Goal: Task Accomplishment & Management: Complete application form

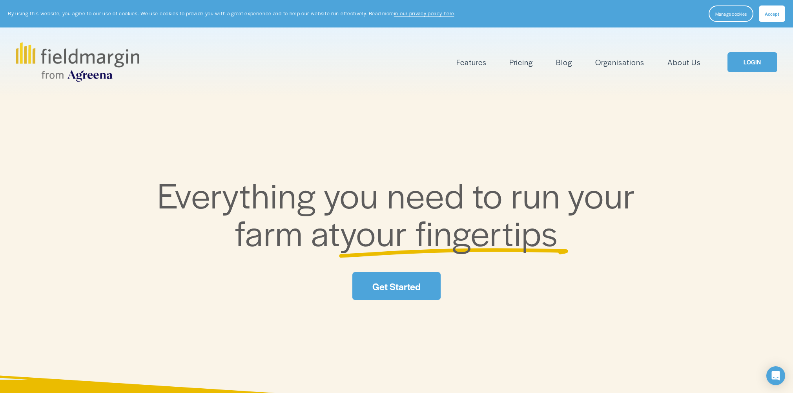
click at [757, 66] on link "LOGIN" at bounding box center [751, 62] width 49 height 20
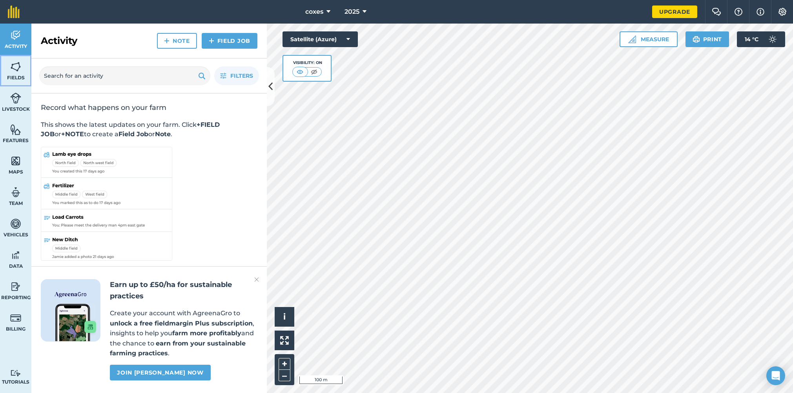
click at [15, 69] on img at bounding box center [15, 67] width 11 height 12
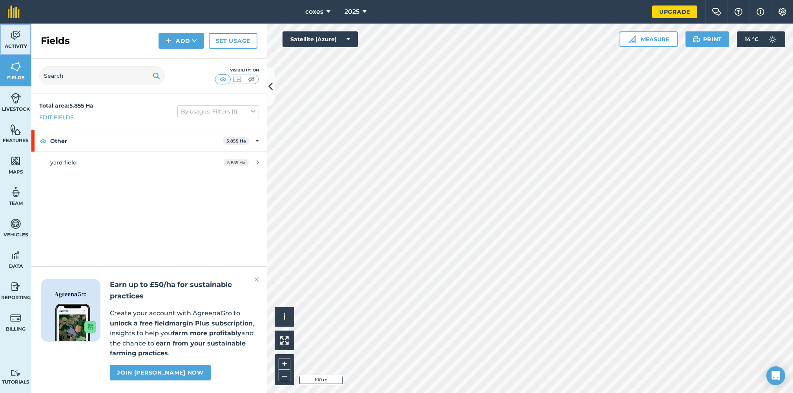
click at [15, 44] on span "Activity" at bounding box center [15, 46] width 31 height 6
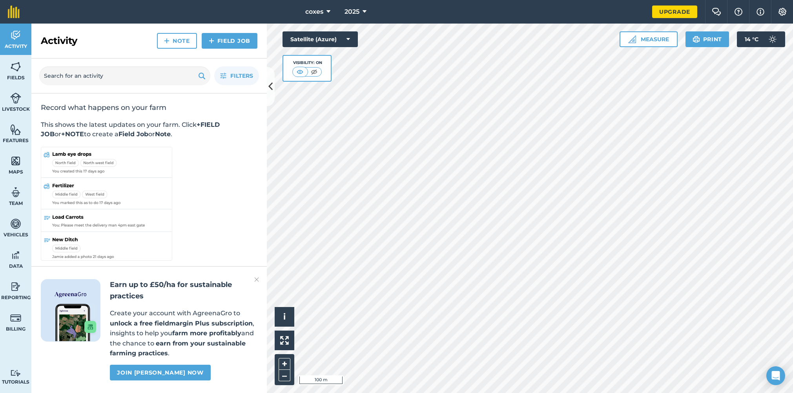
click at [257, 280] on img at bounding box center [256, 279] width 5 height 9
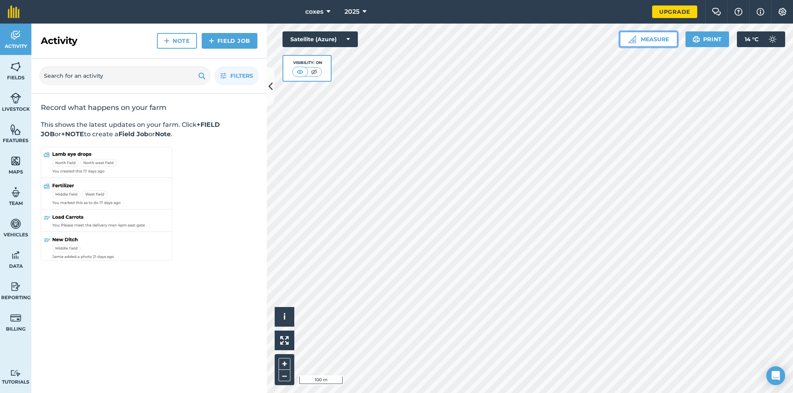
drag, startPoint x: 654, startPoint y: 40, endPoint x: 650, endPoint y: 39, distance: 4.3
click at [653, 39] on button "Measure" at bounding box center [649, 39] width 58 height 16
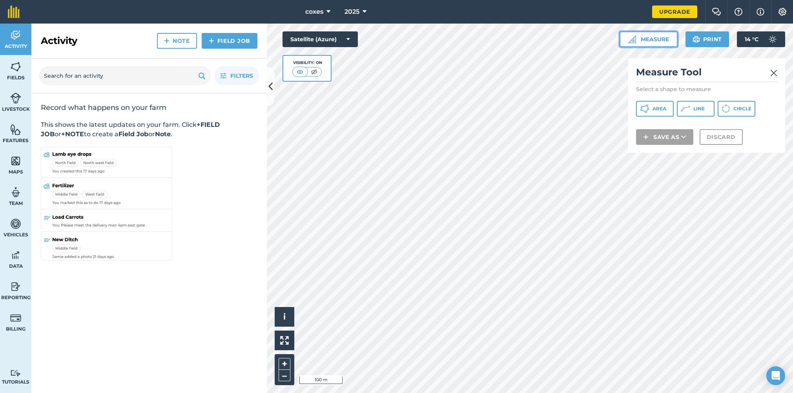
click at [648, 35] on button "Measure" at bounding box center [649, 39] width 58 height 16
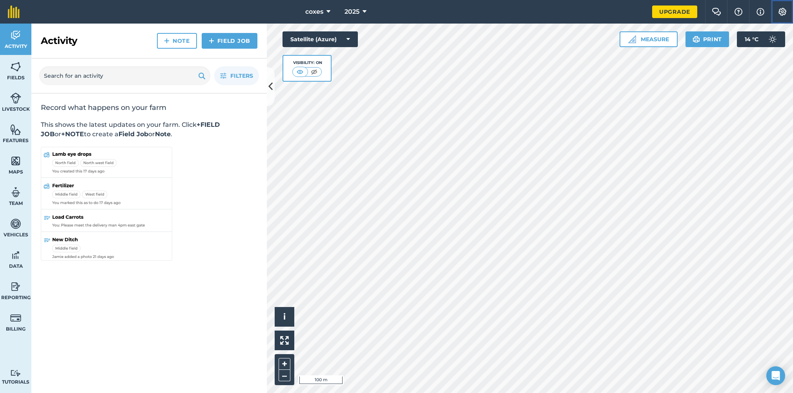
click at [781, 16] on button "Settings" at bounding box center [782, 12] width 22 height 24
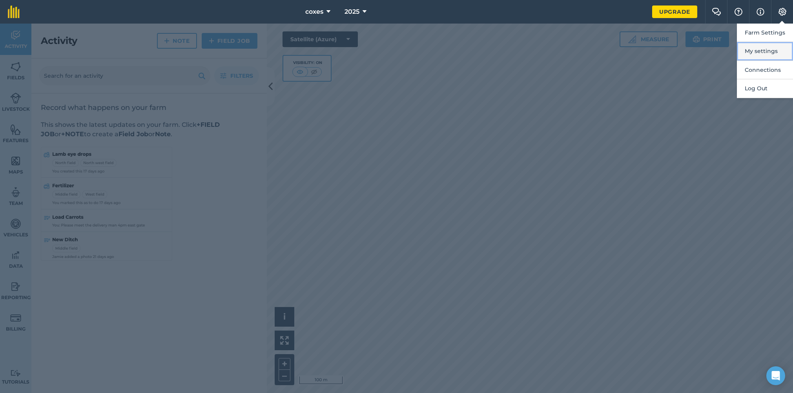
click at [758, 51] on button "My settings" at bounding box center [765, 51] width 56 height 18
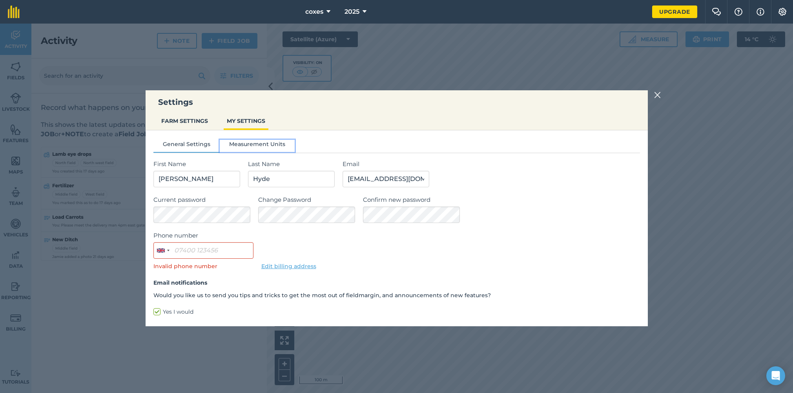
click at [255, 147] on button "Measurement Units" at bounding box center [257, 146] width 75 height 12
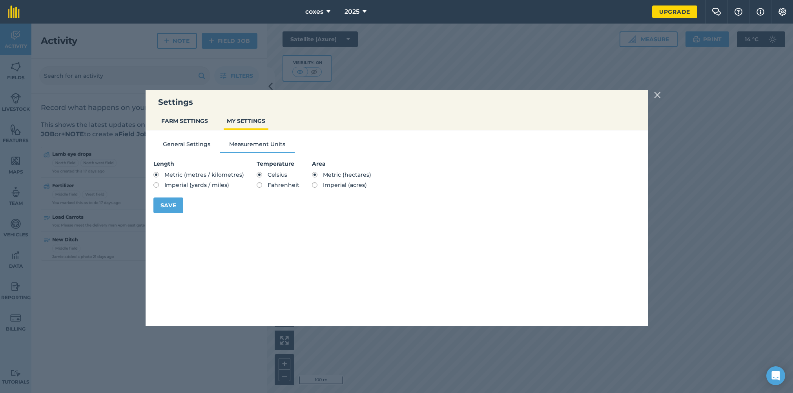
click at [312, 184] on label "Imperial (acres)" at bounding box center [341, 184] width 59 height 5
radio input "true"
radio input "false"
click at [175, 206] on button "Save" at bounding box center [168, 205] width 30 height 16
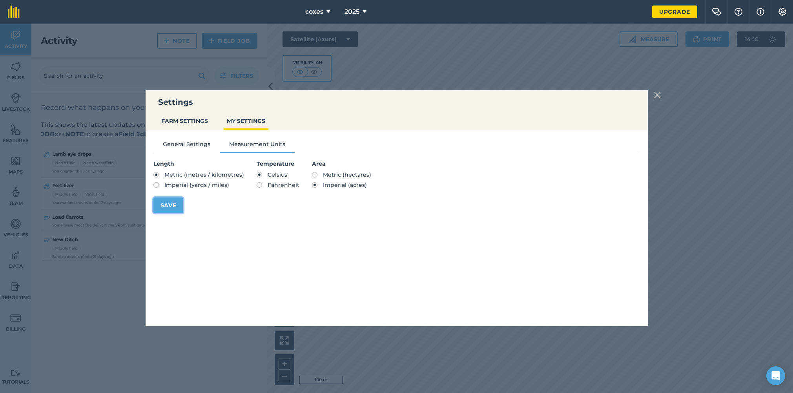
click at [166, 205] on button "Save" at bounding box center [168, 205] width 30 height 16
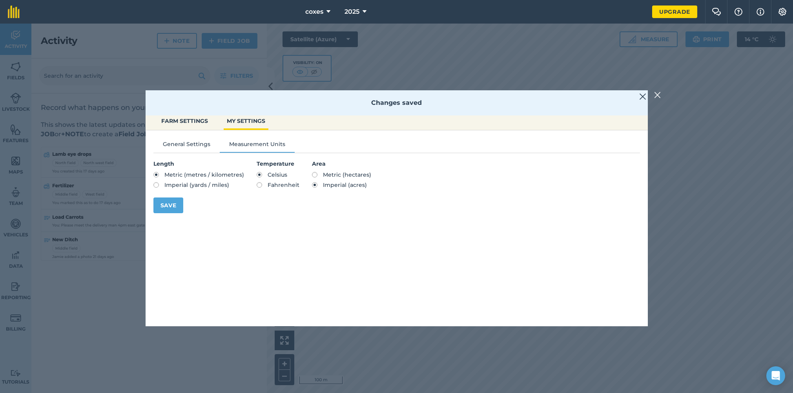
click at [640, 98] on img at bounding box center [642, 96] width 7 height 9
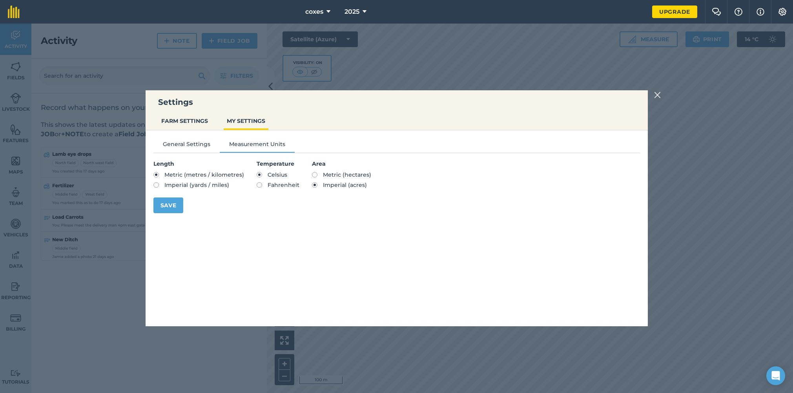
click at [655, 95] on img at bounding box center [657, 94] width 7 height 9
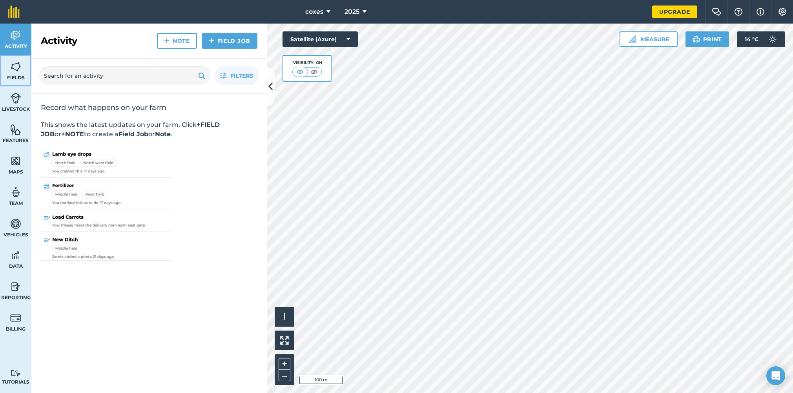
click at [12, 72] on img at bounding box center [15, 67] width 11 height 12
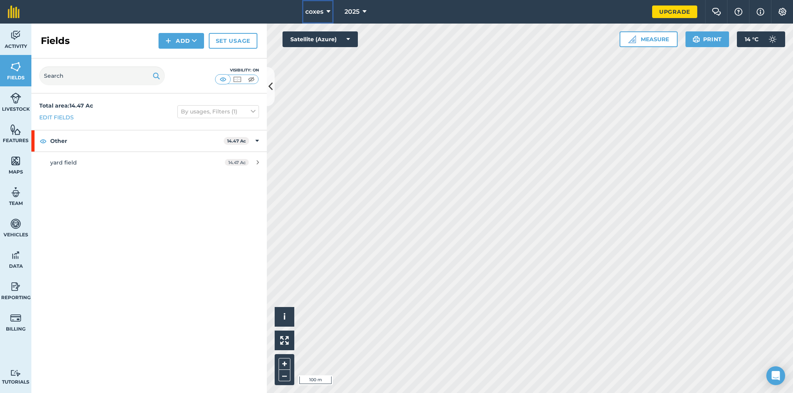
click at [325, 17] on button "coxes" at bounding box center [317, 12] width 31 height 24
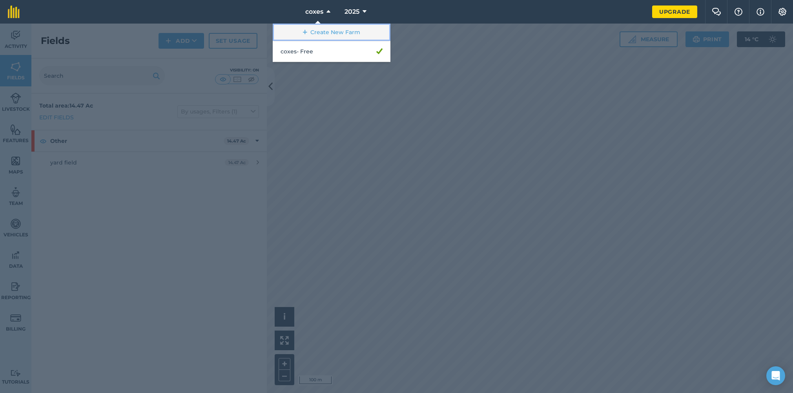
click at [331, 31] on link "Create New Farm" at bounding box center [332, 33] width 118 height 18
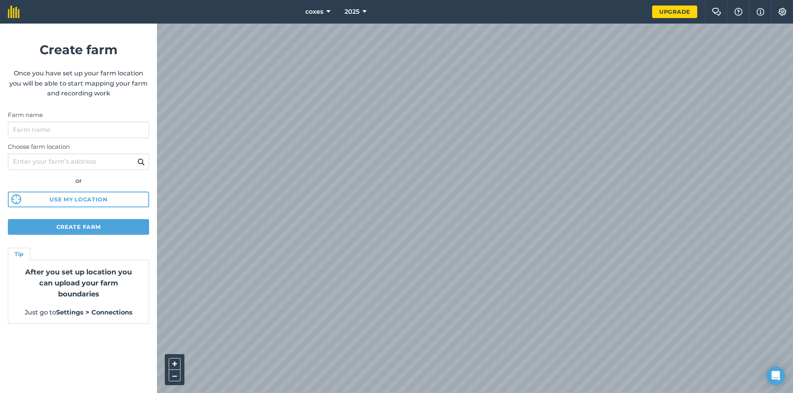
click at [407, 0] on html "coxes 2025 Upgrade Farm Chat Help Info Settings Create farm Once you have set u…" at bounding box center [396, 196] width 793 height 393
click at [268, 392] on html "coxes 2025 Upgrade Farm Chat Help Info Settings Create farm Once you have set u…" at bounding box center [396, 196] width 793 height 393
click at [68, 162] on input "Choose farm location" at bounding box center [78, 161] width 141 height 16
type input "cv22"
click at [135, 157] on button at bounding box center [141, 162] width 12 height 10
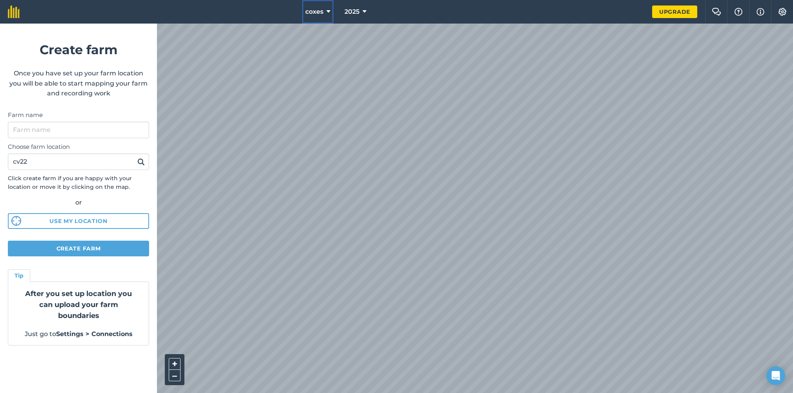
click at [315, 17] on button "coxes" at bounding box center [317, 12] width 31 height 24
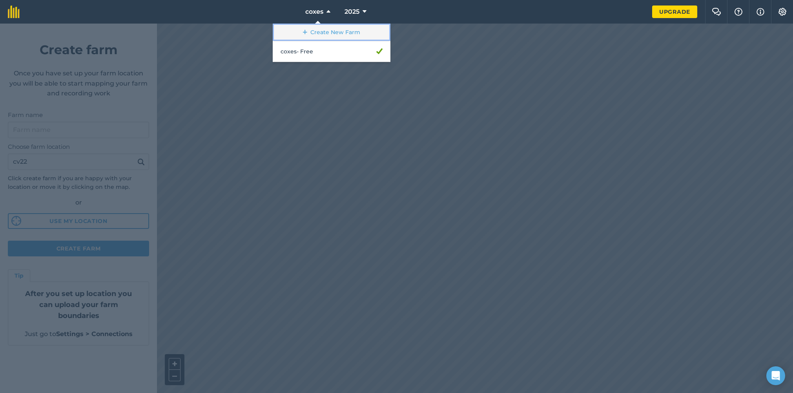
click at [325, 33] on link "Create New Farm" at bounding box center [332, 33] width 118 height 18
click at [329, 31] on link "Create New Farm" at bounding box center [332, 33] width 118 height 18
click at [305, 32] on icon at bounding box center [305, 32] width 4 height 8
click at [311, 31] on link "Create New Farm" at bounding box center [332, 33] width 118 height 18
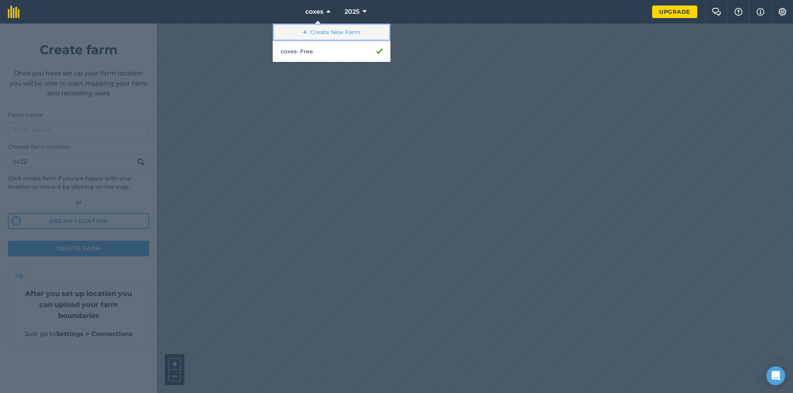
click at [311, 31] on link "Create New Farm" at bounding box center [332, 33] width 118 height 18
click at [314, 156] on div at bounding box center [396, 208] width 793 height 369
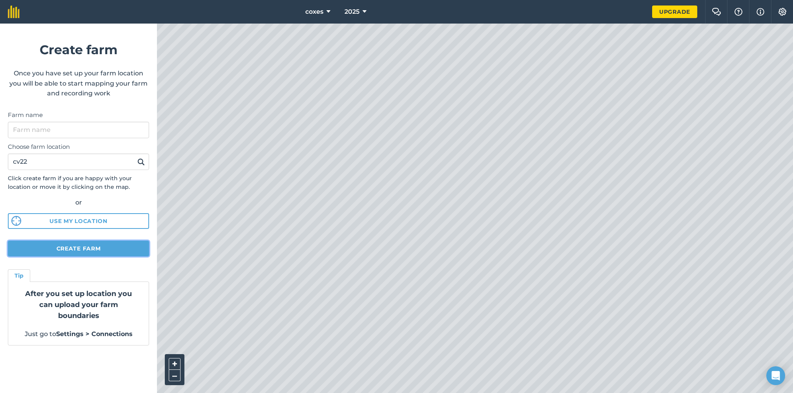
click at [95, 250] on button "Create farm" at bounding box center [78, 249] width 141 height 16
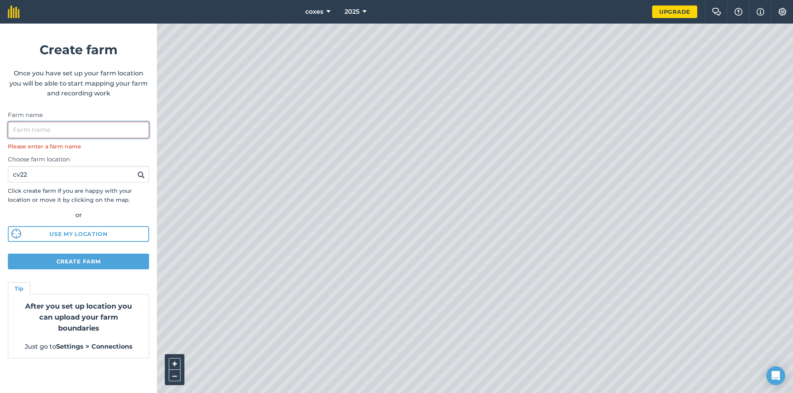
click at [60, 130] on input "Farm name" at bounding box center [78, 130] width 141 height 16
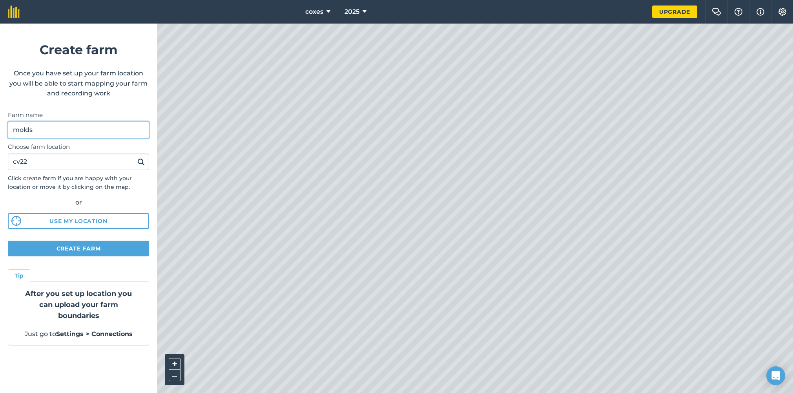
type input "molds"
click at [95, 247] on button "Create farm" at bounding box center [78, 249] width 141 height 16
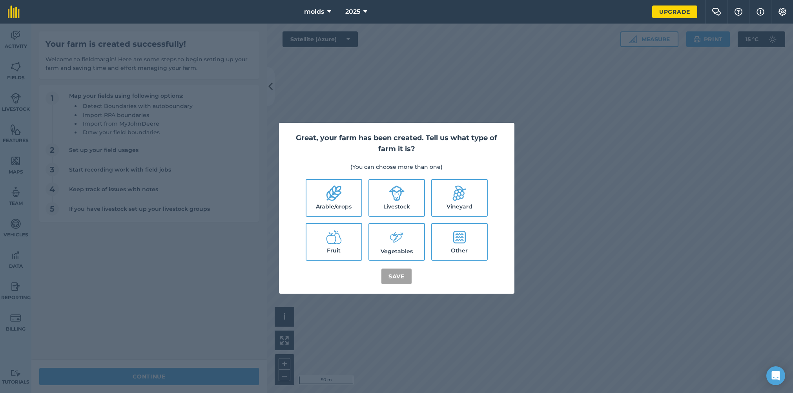
click at [323, 202] on label "Arable/crops" at bounding box center [333, 198] width 55 height 36
checkbox input "true"
click at [395, 280] on button "Save" at bounding box center [396, 276] width 30 height 16
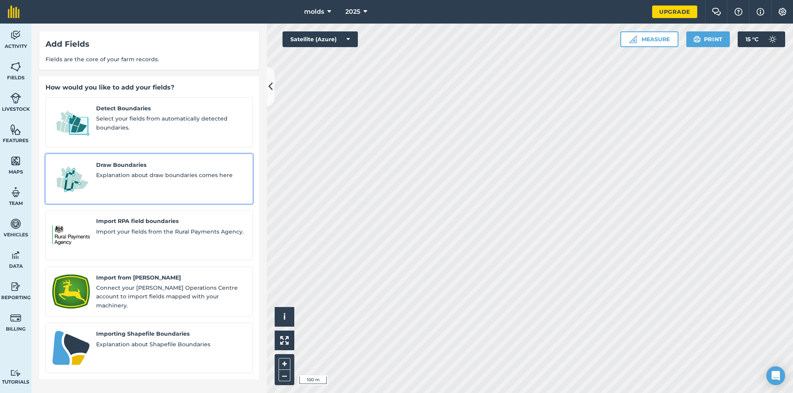
click at [137, 171] on span "Explanation about draw boundaries comes here" at bounding box center [171, 175] width 150 height 9
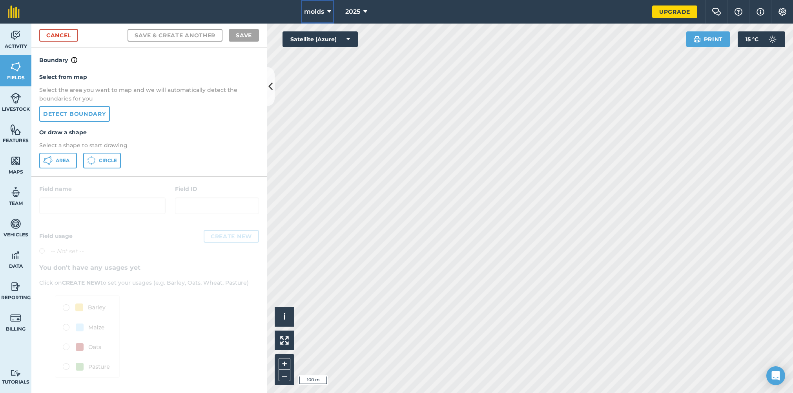
click at [323, 11] on span "molds" at bounding box center [314, 11] width 20 height 9
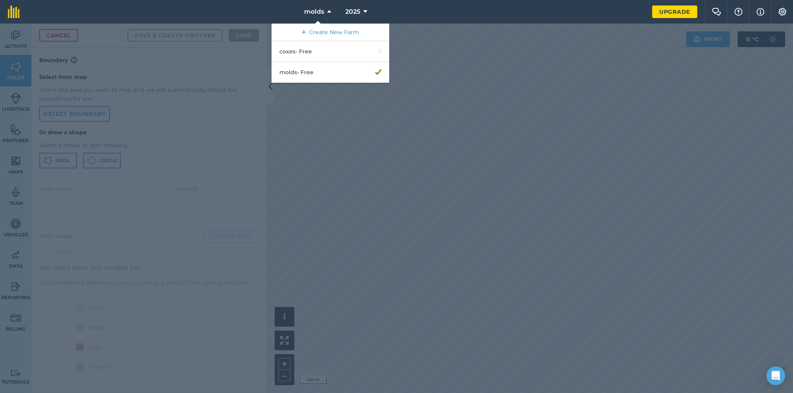
click at [342, 137] on div at bounding box center [396, 208] width 793 height 369
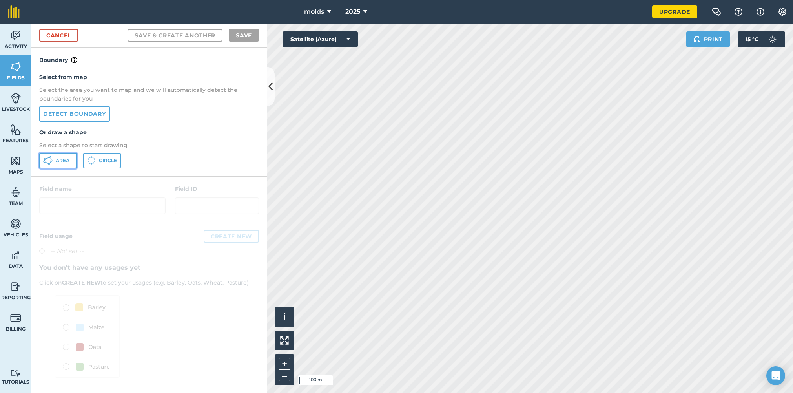
click at [53, 156] on button "Area" at bounding box center [58, 161] width 38 height 16
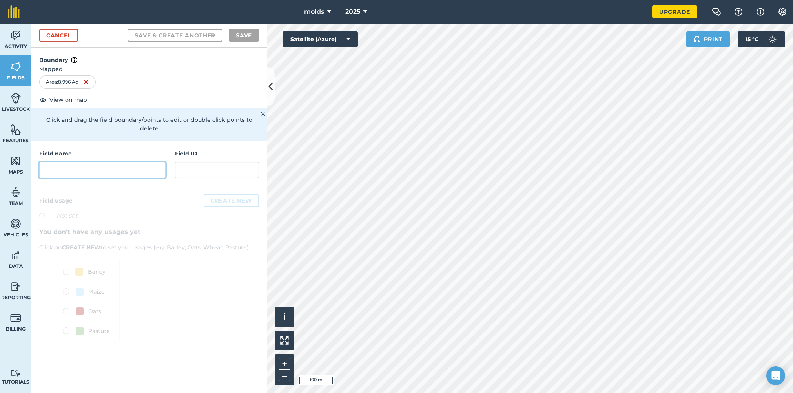
click at [104, 162] on input "text" at bounding box center [102, 170] width 126 height 16
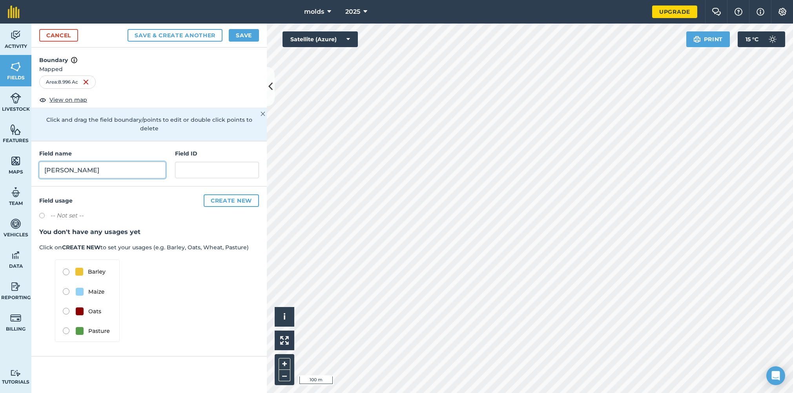
type input "[PERSON_NAME]"
click at [244, 34] on button "Save" at bounding box center [244, 35] width 30 height 13
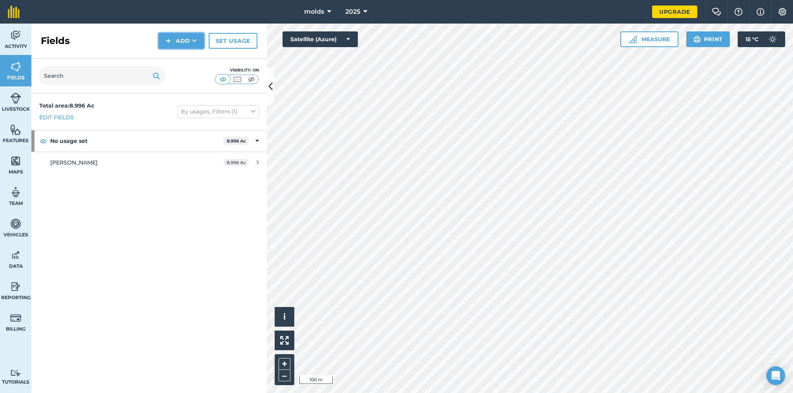
click at [183, 38] on button "Add" at bounding box center [182, 41] width 46 height 16
click at [183, 60] on link "Draw" at bounding box center [181, 58] width 43 height 17
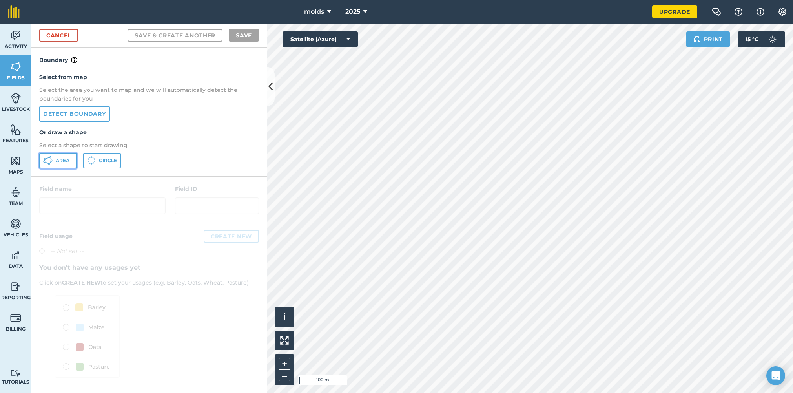
drag, startPoint x: 47, startPoint y: 158, endPoint x: 55, endPoint y: 158, distance: 7.9
click at [48, 158] on icon at bounding box center [47, 160] width 9 height 9
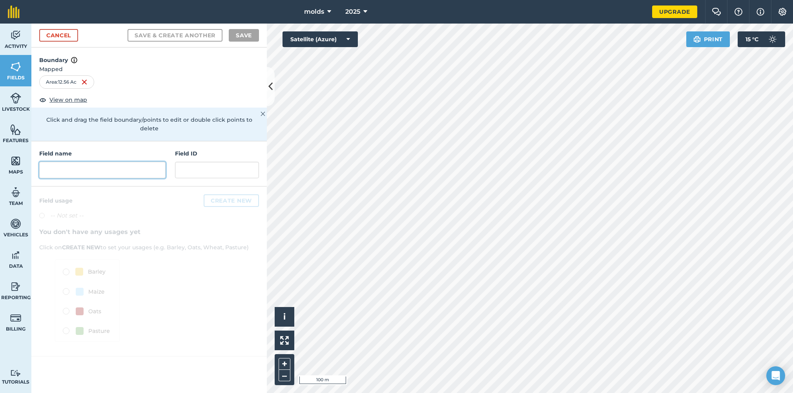
click at [101, 162] on input "text" at bounding box center [102, 170] width 126 height 16
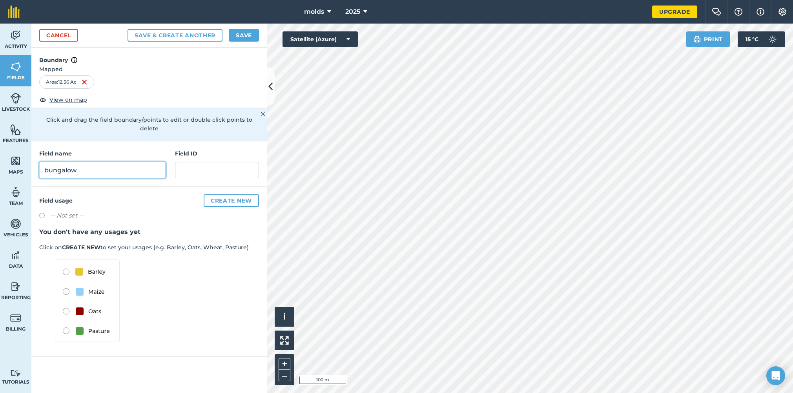
type input "bungalow"
click at [234, 194] on button "Create new" at bounding box center [231, 200] width 55 height 13
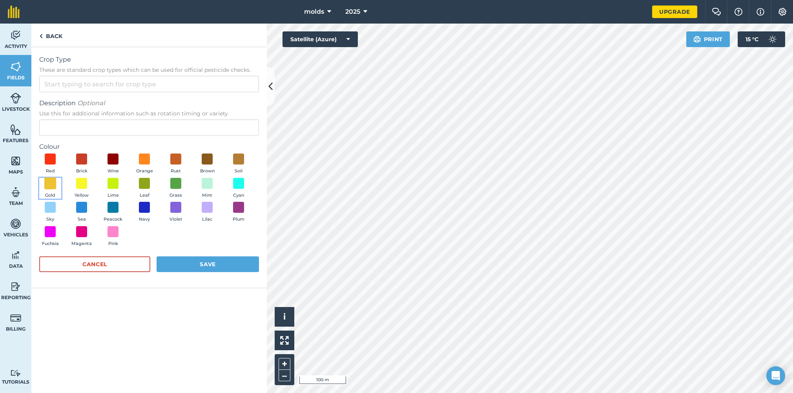
click at [46, 183] on span at bounding box center [50, 183] width 12 height 12
click at [80, 86] on input "Crop Type These are standard crop types which can be used for official pesticid…" at bounding box center [149, 84] width 220 height 16
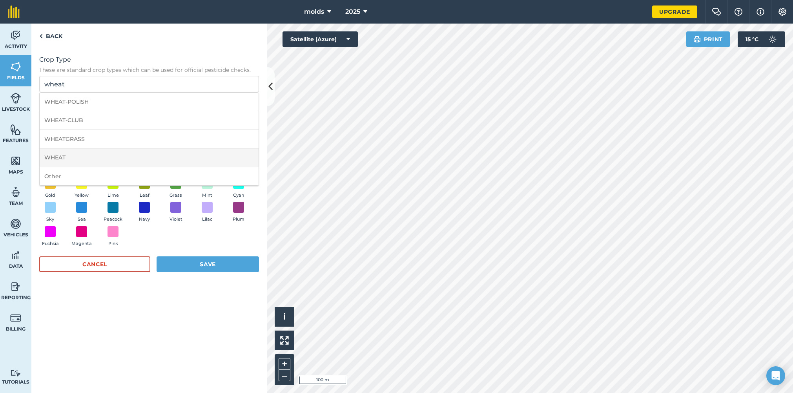
click at [75, 157] on li "WHEAT" at bounding box center [149, 157] width 219 height 18
type input "WHEAT"
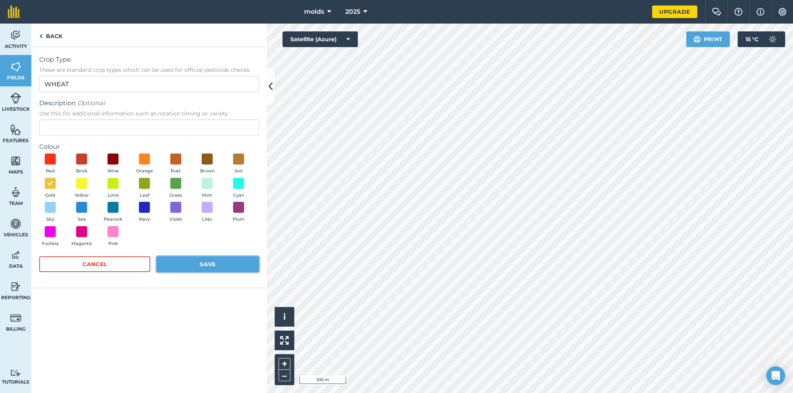
click at [205, 262] on button "Save" at bounding box center [208, 264] width 102 height 16
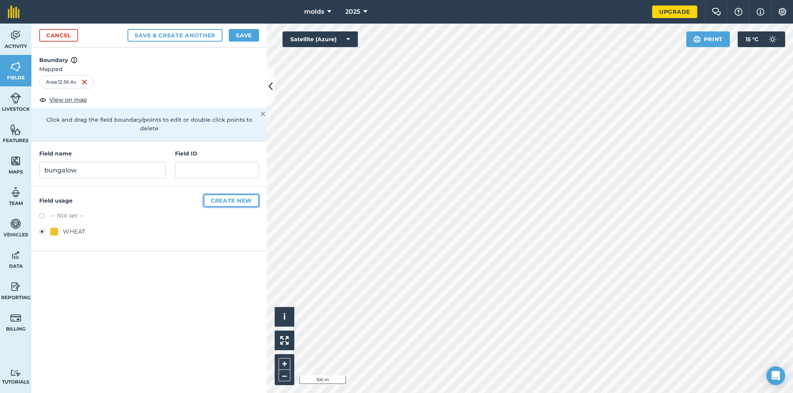
click at [235, 194] on button "Create new" at bounding box center [231, 200] width 55 height 13
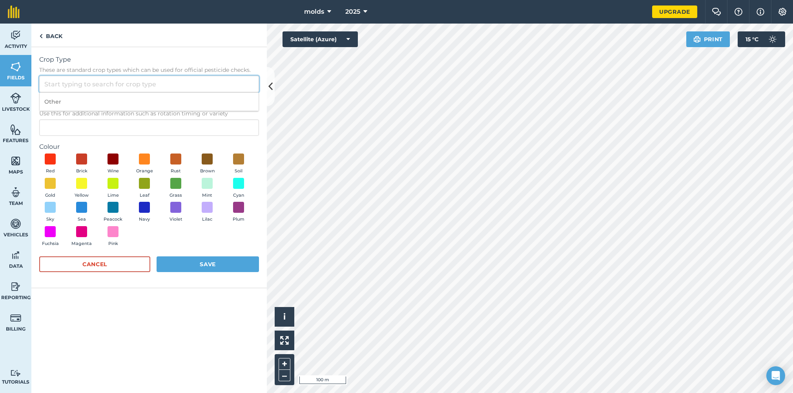
click at [104, 85] on input "Crop Type These are standard crop types which can be used for official pesticid…" at bounding box center [149, 84] width 220 height 16
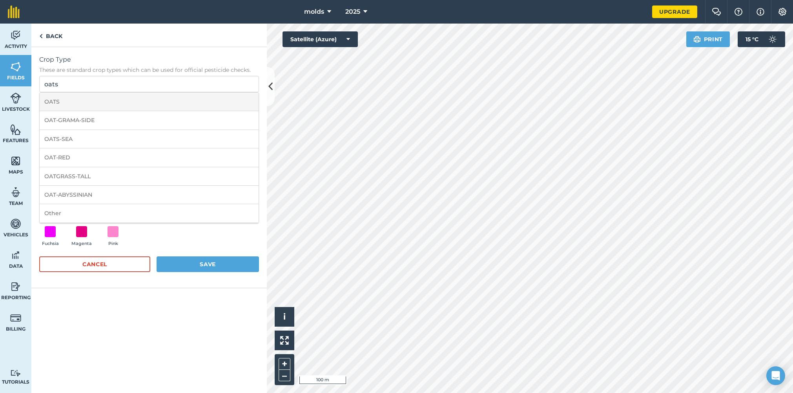
click at [61, 105] on li "OATS" at bounding box center [149, 102] width 219 height 18
type input "OATS"
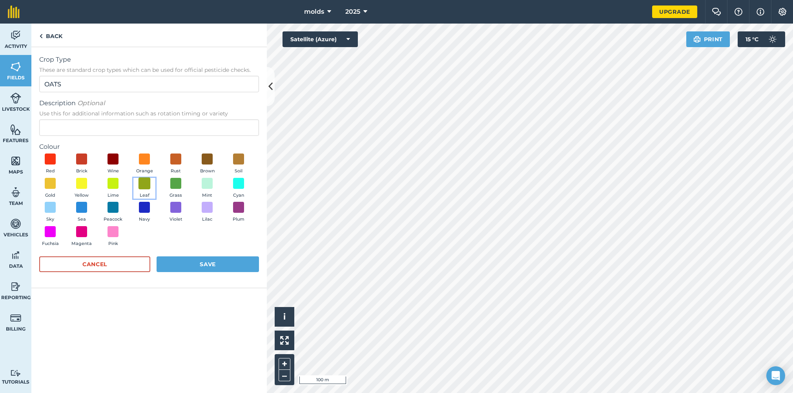
click at [144, 185] on span at bounding box center [145, 183] width 12 height 12
click at [199, 256] on div "Cancel Save" at bounding box center [149, 268] width 220 height 24
click at [201, 264] on button "Save" at bounding box center [208, 264] width 102 height 16
radio input "false"
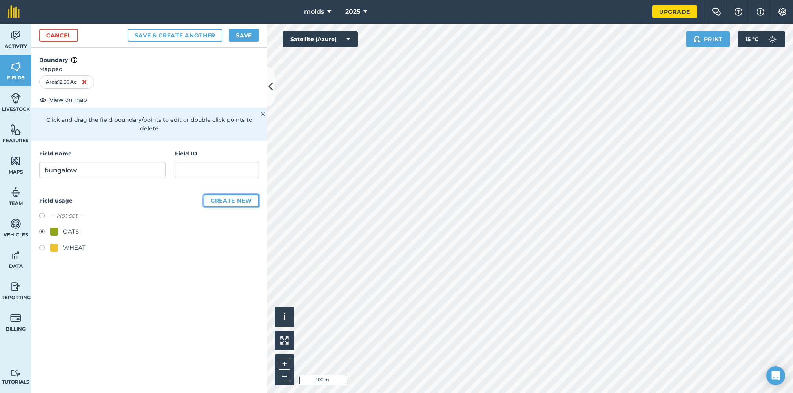
click at [231, 194] on button "Create new" at bounding box center [231, 200] width 55 height 13
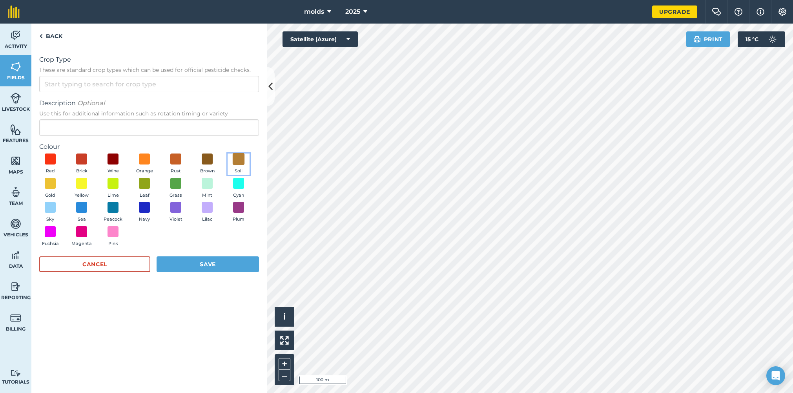
click at [241, 159] on span at bounding box center [239, 159] width 12 height 12
click at [109, 91] on input "Crop Type These are standard crop types which can be used for official pesticid…" at bounding box center [149, 84] width 220 height 16
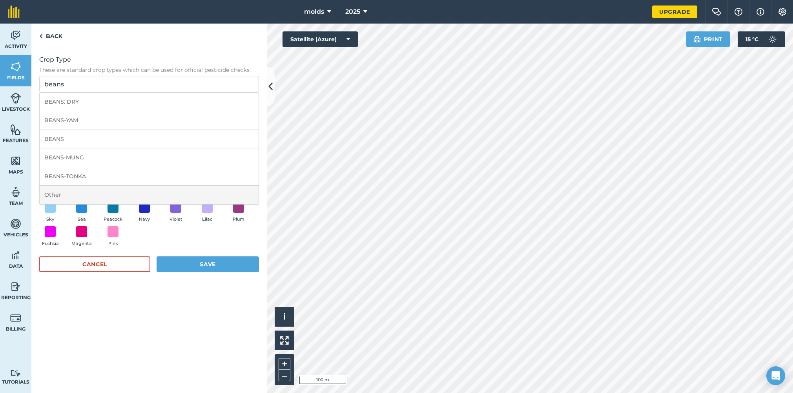
click at [69, 190] on li "Other" at bounding box center [149, 195] width 219 height 18
type input "Other"
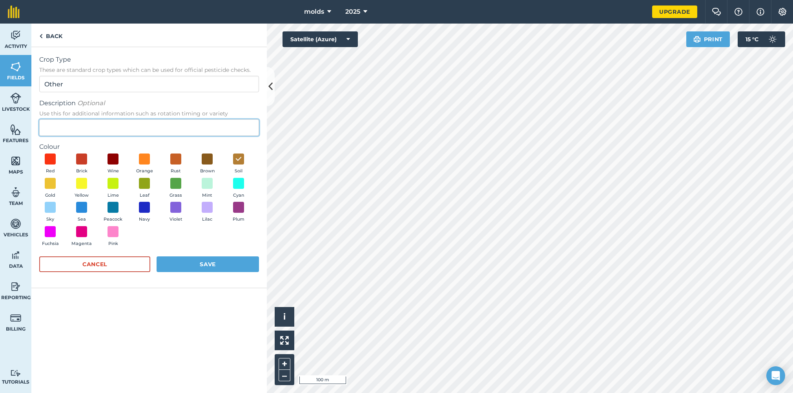
click at [68, 126] on input "Description Optional Use this for additional information such as rotation timin…" at bounding box center [149, 127] width 220 height 16
type input "field beans"
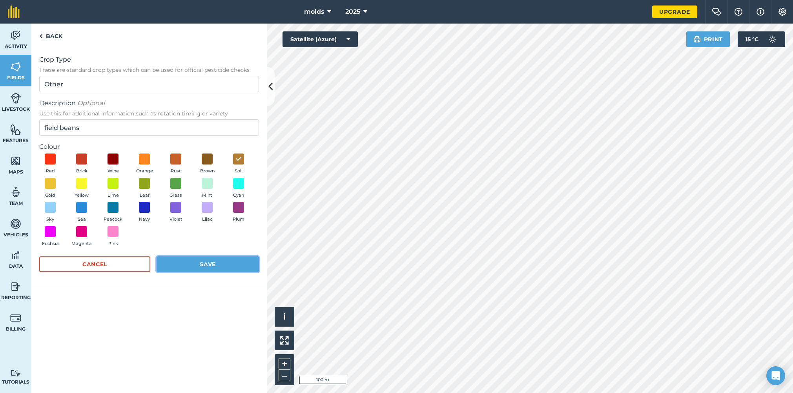
click at [210, 261] on button "Save" at bounding box center [208, 264] width 102 height 16
radio input "false"
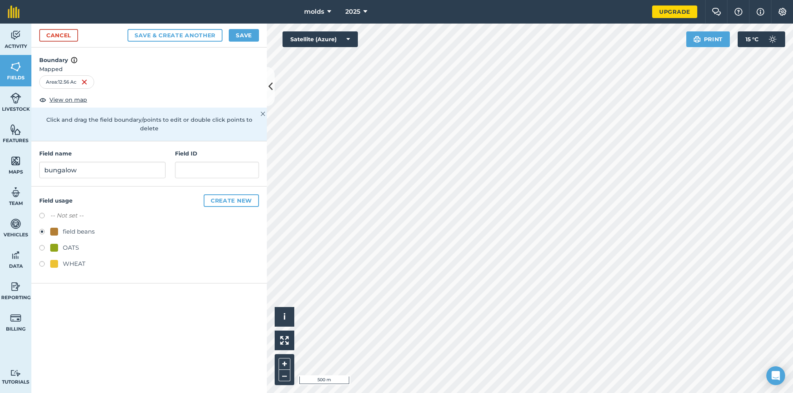
click at [42, 261] on label at bounding box center [44, 265] width 11 height 8
radio input "true"
click at [233, 34] on button "Save" at bounding box center [244, 35] width 30 height 13
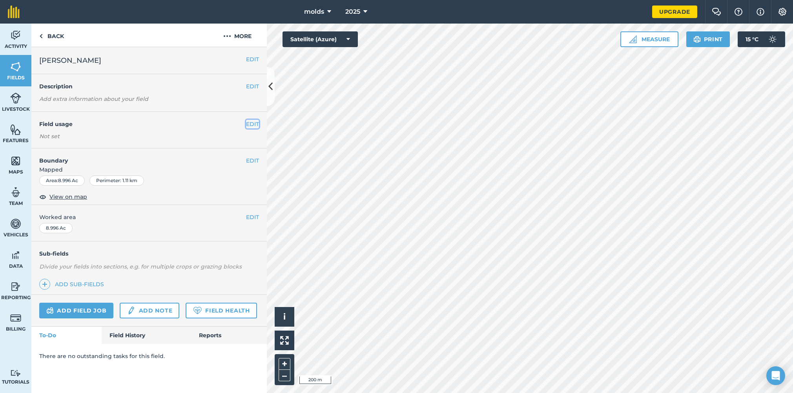
click at [249, 124] on button "EDIT" at bounding box center [252, 124] width 13 height 9
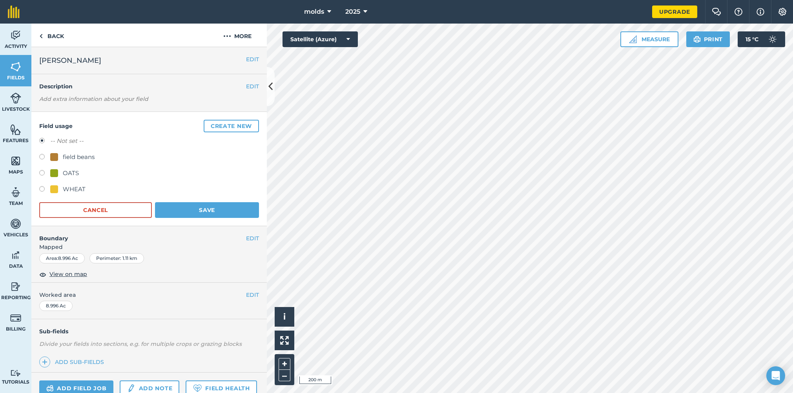
click at [38, 170] on div "Field usage Create new -- Not set -- field beans OATS WHEAT Cancel Save" at bounding box center [148, 169] width 235 height 114
click at [41, 172] on label at bounding box center [44, 174] width 11 height 8
radio input "true"
radio input "false"
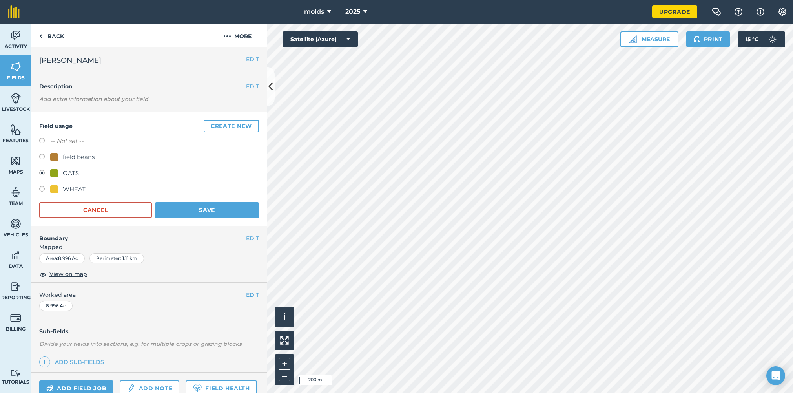
click at [201, 217] on div "Field usage Create new -- Not set -- field beans OATS WHEAT Cancel Save" at bounding box center [148, 169] width 235 height 114
click at [204, 206] on button "Save" at bounding box center [207, 210] width 104 height 16
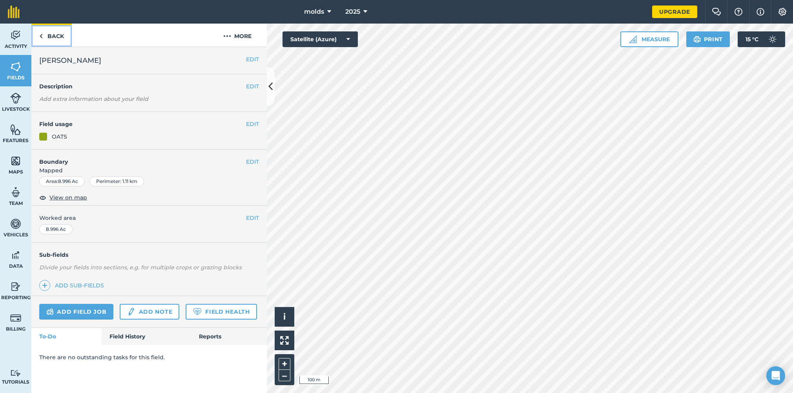
click at [50, 34] on link "Back" at bounding box center [51, 35] width 40 height 23
click at [46, 38] on link "Back" at bounding box center [51, 35] width 40 height 23
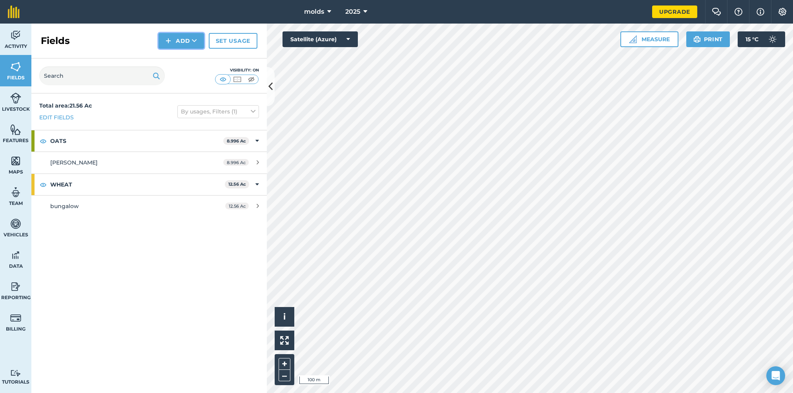
click at [173, 36] on button "Add" at bounding box center [182, 41] width 46 height 16
click at [183, 60] on link "Draw" at bounding box center [181, 58] width 43 height 17
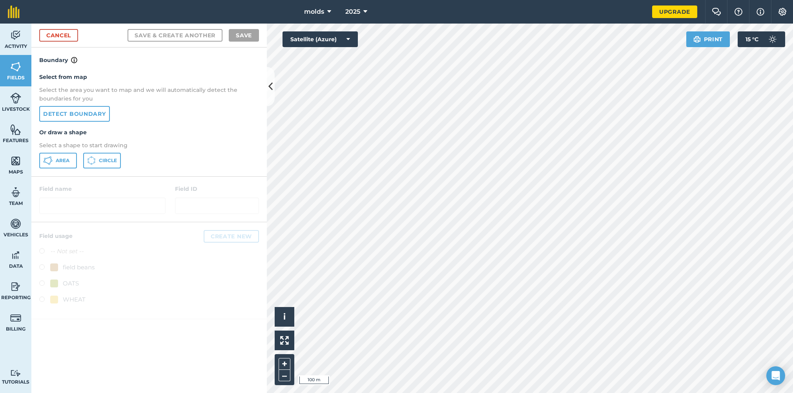
click at [234, 173] on div "Activity Fields Livestock Features Maps Team Vehicles Data Reporting Billing Tu…" at bounding box center [396, 208] width 793 height 369
click at [59, 158] on span "Area" at bounding box center [63, 160] width 14 height 6
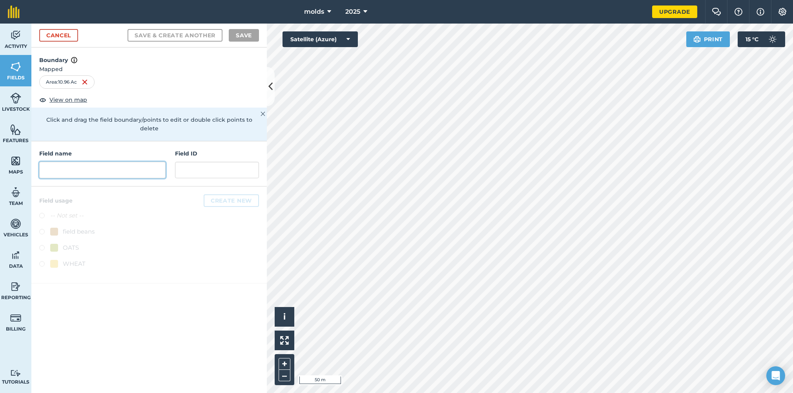
click at [82, 163] on input "text" at bounding box center [102, 170] width 126 height 16
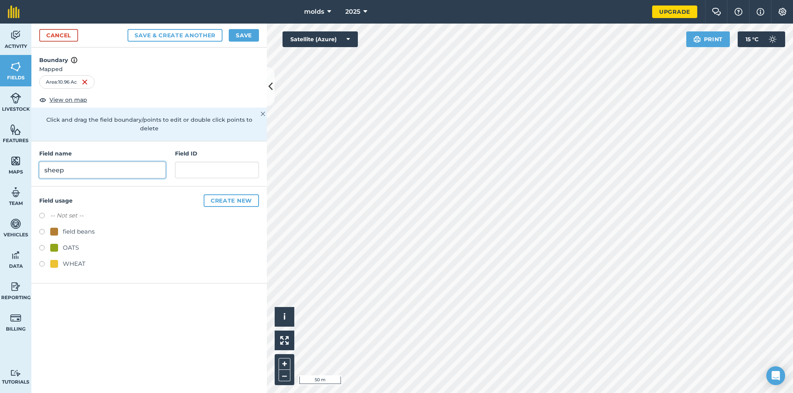
type input "sheep"
click at [44, 245] on label at bounding box center [44, 249] width 11 height 8
radio input "true"
click at [245, 36] on button "Save" at bounding box center [244, 35] width 30 height 13
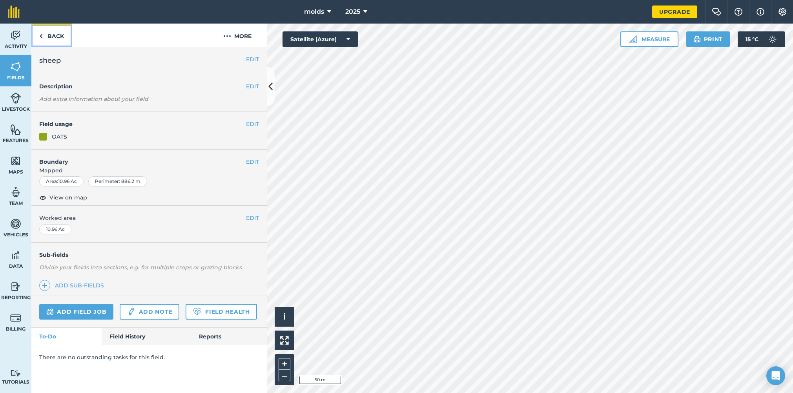
click at [49, 39] on link "Back" at bounding box center [51, 35] width 40 height 23
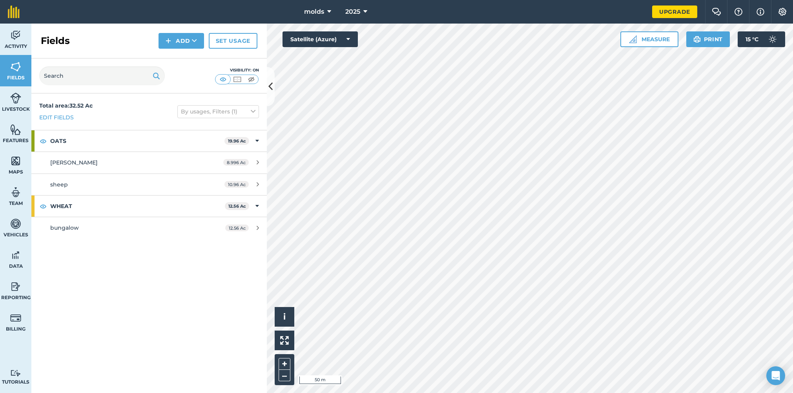
click at [181, 46] on div "Fields Add Set usage" at bounding box center [148, 41] width 235 height 35
click at [180, 42] on button "Add" at bounding box center [182, 41] width 46 height 16
click at [181, 60] on link "Draw" at bounding box center [181, 58] width 43 height 17
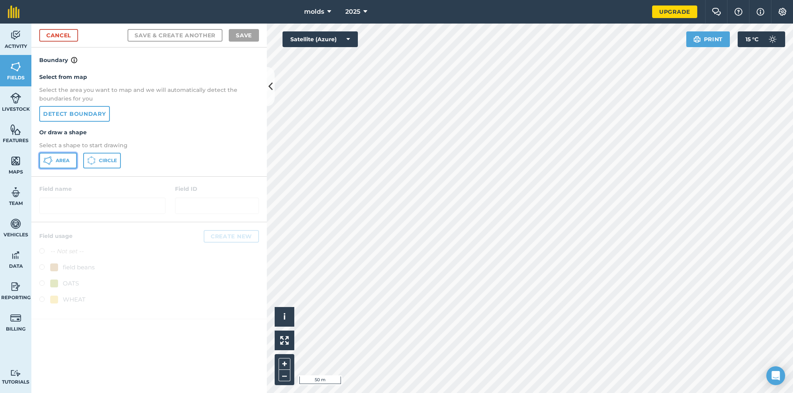
click at [69, 159] on button "Area" at bounding box center [58, 161] width 38 height 16
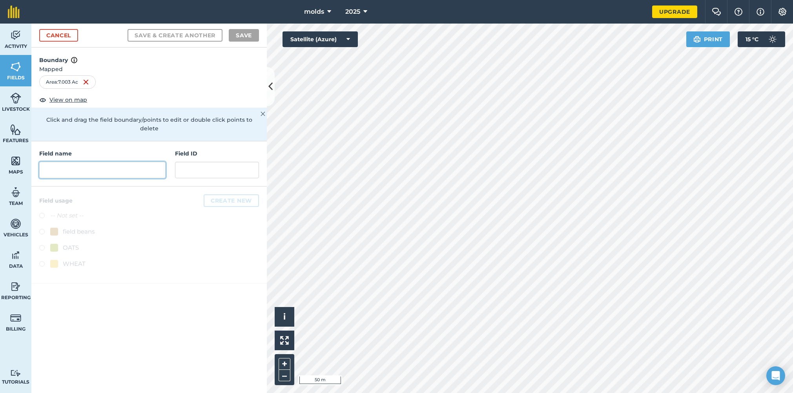
click at [89, 164] on input "text" at bounding box center [102, 170] width 126 height 16
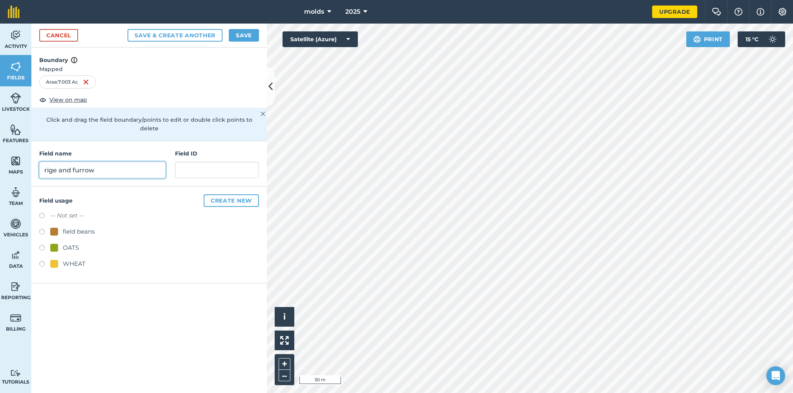
type input "rige and furrow"
click at [42, 261] on label at bounding box center [44, 265] width 11 height 8
radio input "true"
click at [247, 32] on button "Save" at bounding box center [244, 35] width 30 height 13
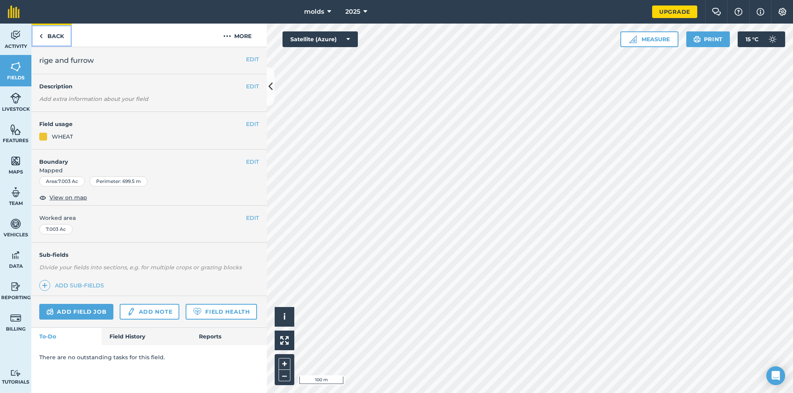
click at [42, 42] on link "Back" at bounding box center [51, 35] width 40 height 23
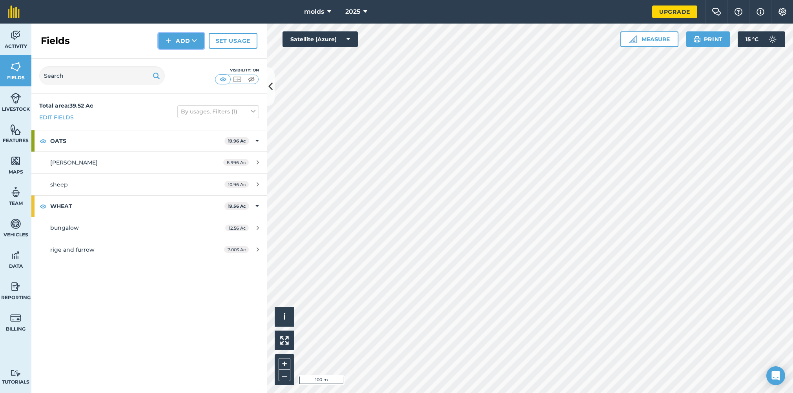
click at [183, 45] on button "Add" at bounding box center [182, 41] width 46 height 16
click at [186, 62] on link "Draw" at bounding box center [181, 58] width 43 height 17
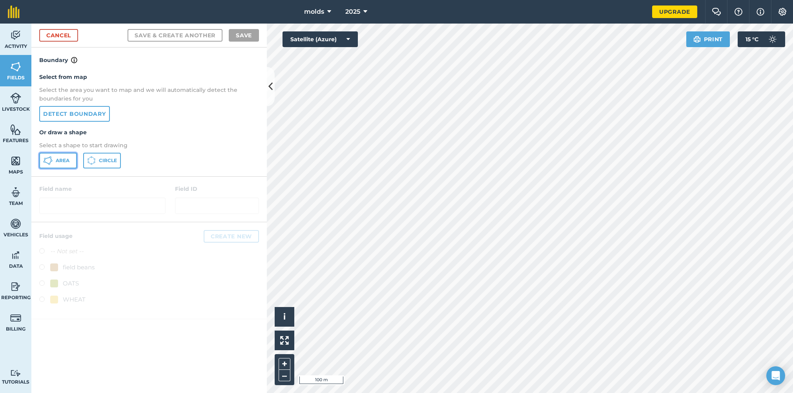
click at [66, 162] on button "Area" at bounding box center [58, 161] width 38 height 16
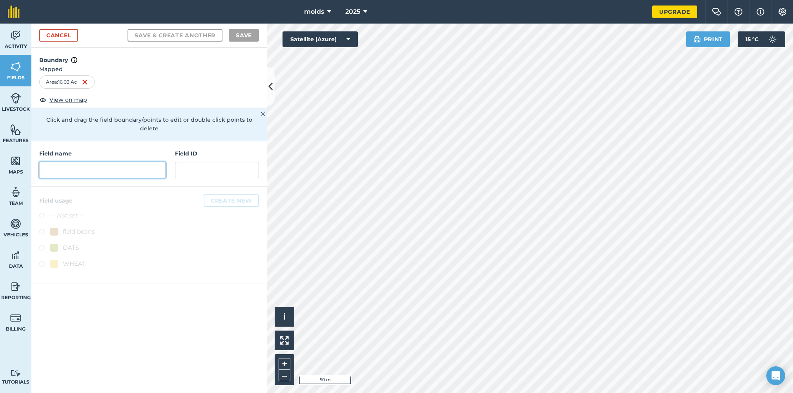
click at [108, 162] on input "text" at bounding box center [102, 170] width 126 height 16
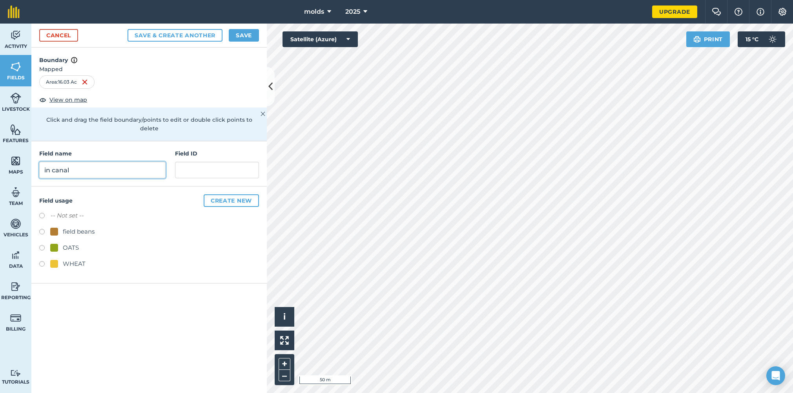
type input "in canal"
click at [40, 229] on div "-- Not set -- field beans OATS WHEAT" at bounding box center [149, 241] width 220 height 60
click at [36, 222] on div "Field usage Create new -- Not set -- field beans OATS WHEAT" at bounding box center [148, 234] width 235 height 97
click at [40, 229] on label at bounding box center [44, 233] width 11 height 8
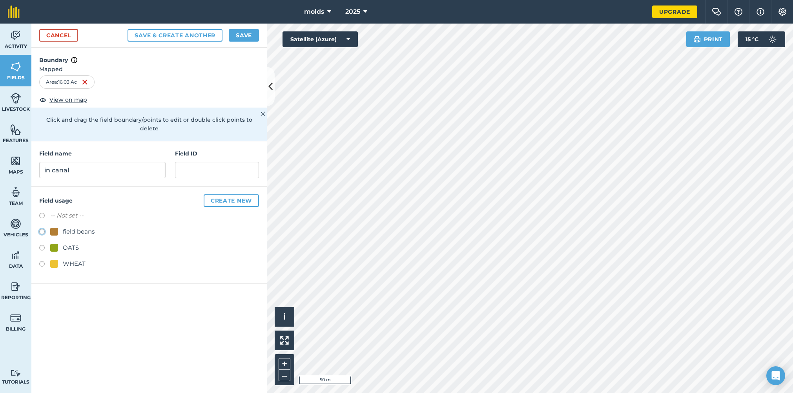
radio input "true"
click at [246, 42] on div "Cancel Save & Create Another Save" at bounding box center [148, 36] width 235 height 24
click at [248, 32] on button "Save" at bounding box center [244, 35] width 30 height 13
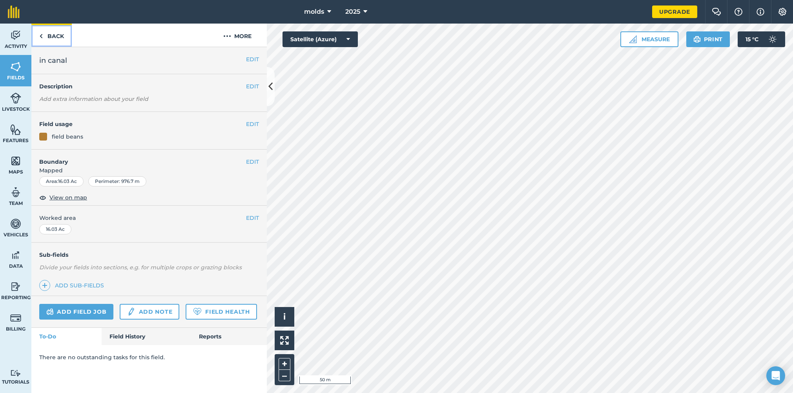
click at [48, 36] on link "Back" at bounding box center [51, 35] width 40 height 23
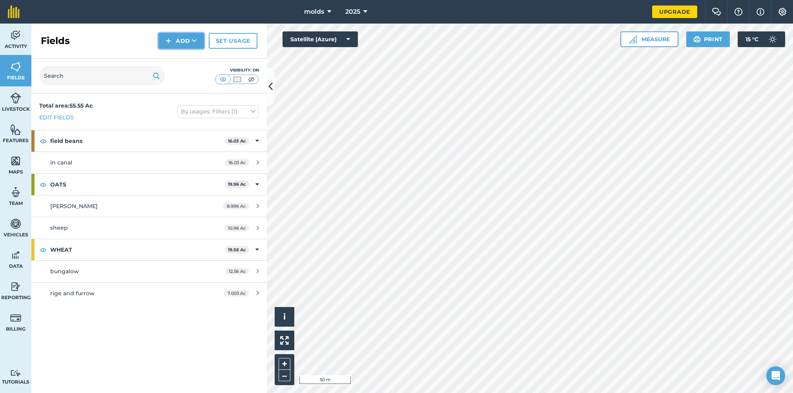
drag, startPoint x: 177, startPoint y: 42, endPoint x: 173, endPoint y: 46, distance: 5.8
click at [177, 43] on button "Add" at bounding box center [182, 41] width 46 height 16
click at [179, 57] on link "Draw" at bounding box center [181, 58] width 43 height 17
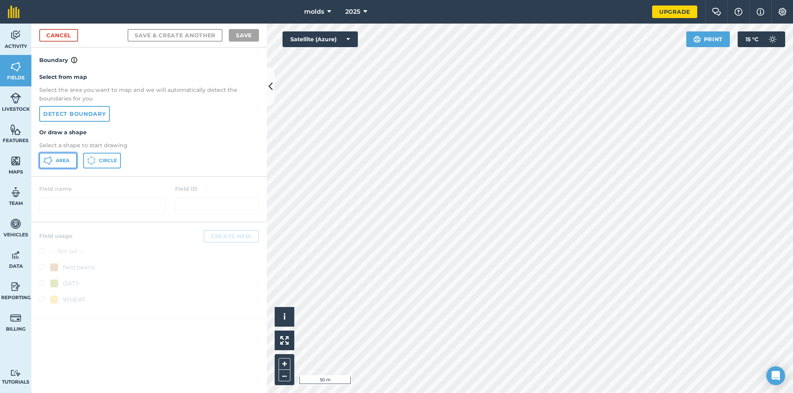
drag, startPoint x: 64, startPoint y: 161, endPoint x: 138, endPoint y: 191, distance: 80.1
click at [66, 162] on span "Area" at bounding box center [63, 160] width 14 height 6
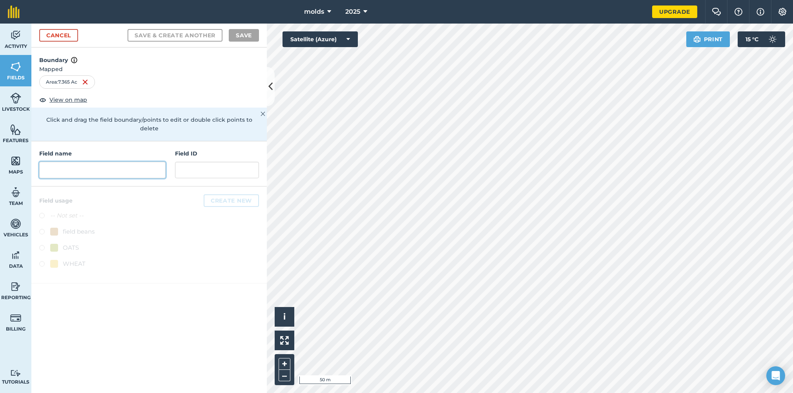
click at [144, 163] on input "text" at bounding box center [102, 170] width 126 height 16
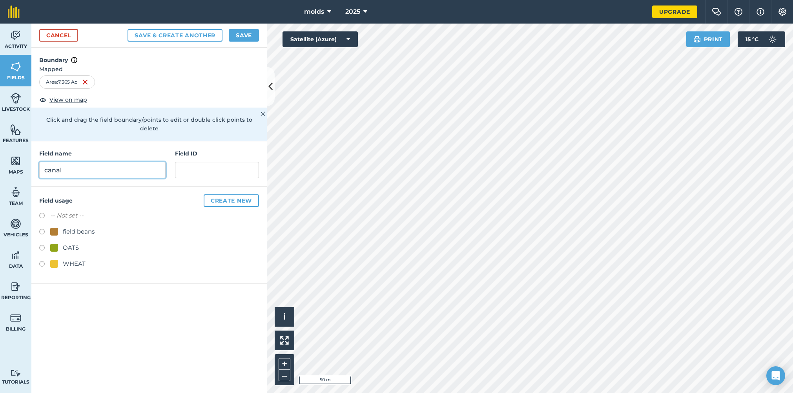
type input "canal"
click at [43, 245] on label at bounding box center [44, 249] width 11 height 8
radio input "true"
click at [237, 33] on button "Save" at bounding box center [244, 35] width 30 height 13
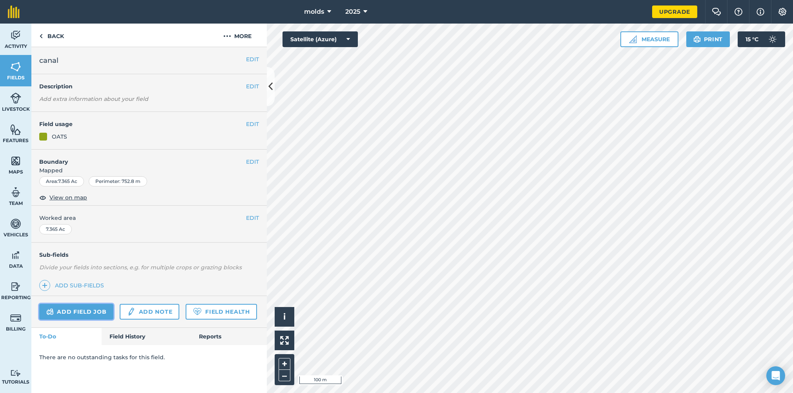
click at [78, 315] on link "Add field job" at bounding box center [76, 312] width 74 height 16
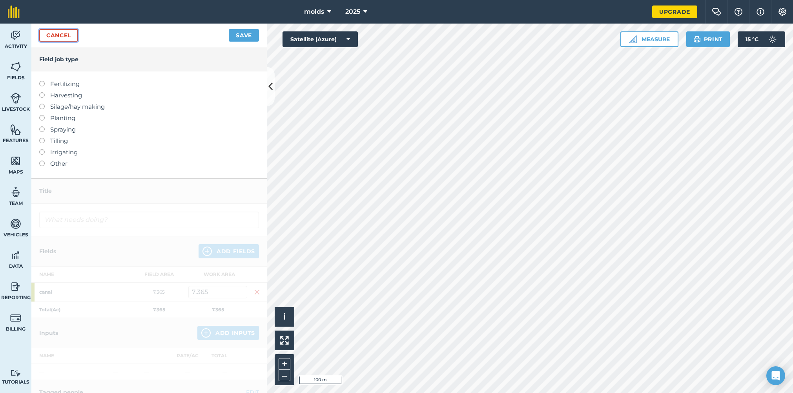
click at [55, 35] on link "Cancel" at bounding box center [58, 35] width 39 height 13
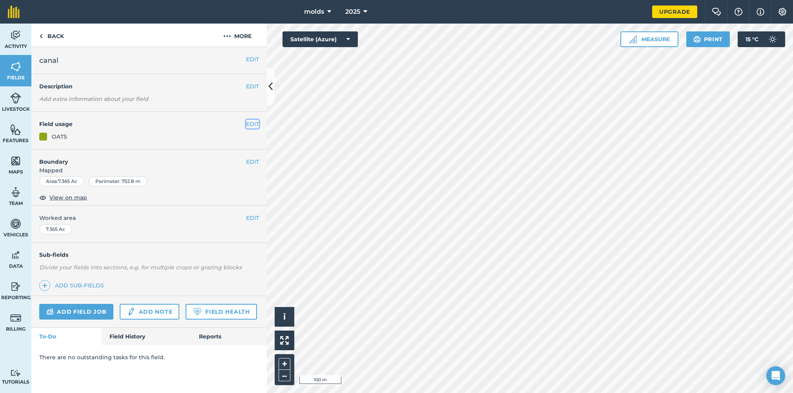
click at [248, 125] on button "EDIT" at bounding box center [252, 124] width 13 height 9
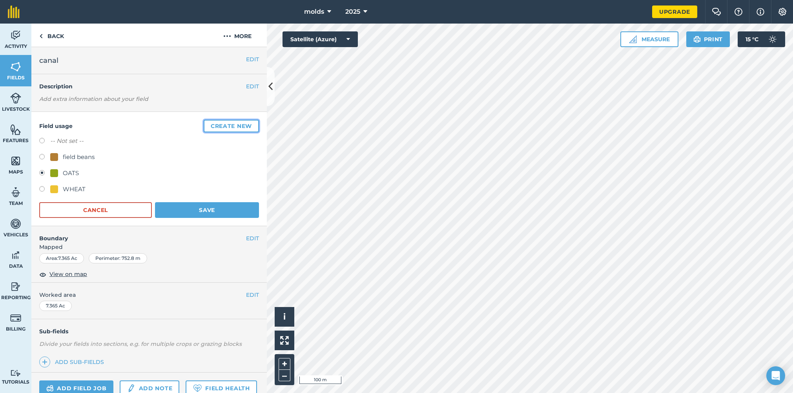
click at [230, 126] on button "Create new" at bounding box center [231, 126] width 55 height 13
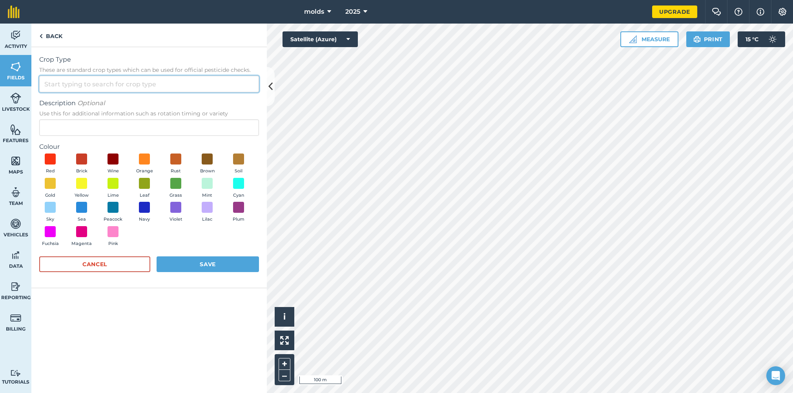
click at [89, 80] on input "Crop Type These are standard crop types which can be used for official pesticid…" at bounding box center [149, 84] width 220 height 16
type input "p"
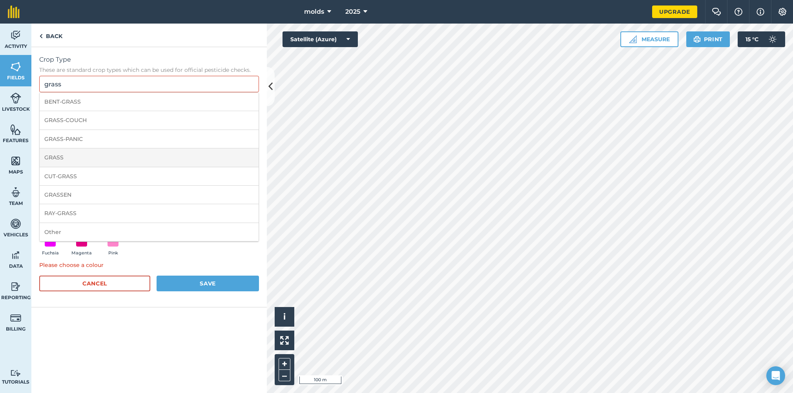
click at [65, 157] on li "GRASS" at bounding box center [149, 157] width 219 height 18
type input "GRASS"
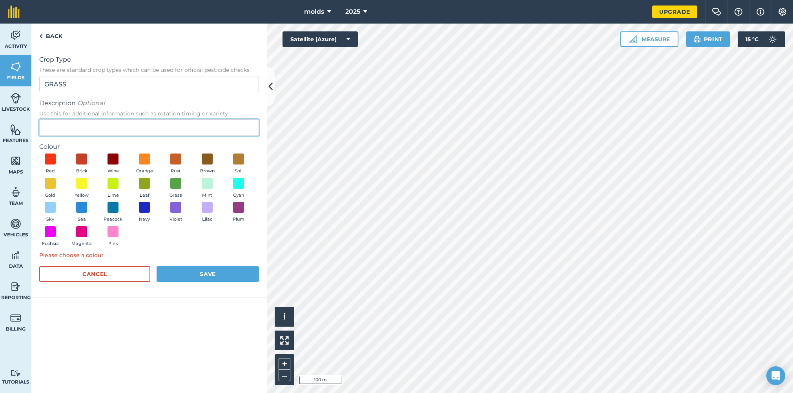
click at [74, 132] on input "Description Optional Use this for additional information such as rotation timin…" at bounding box center [149, 127] width 220 height 16
click at [62, 130] on input "perminant" at bounding box center [149, 127] width 220 height 16
type input "permanent grass"
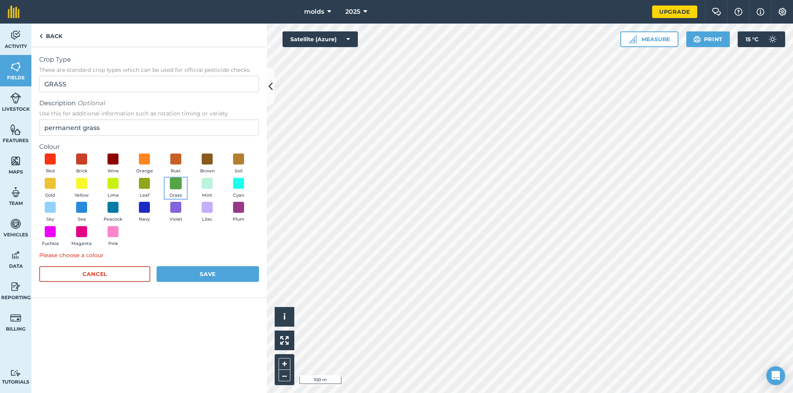
click at [170, 181] on button "Grass" at bounding box center [176, 188] width 22 height 21
click at [203, 277] on button "Save" at bounding box center [208, 274] width 102 height 16
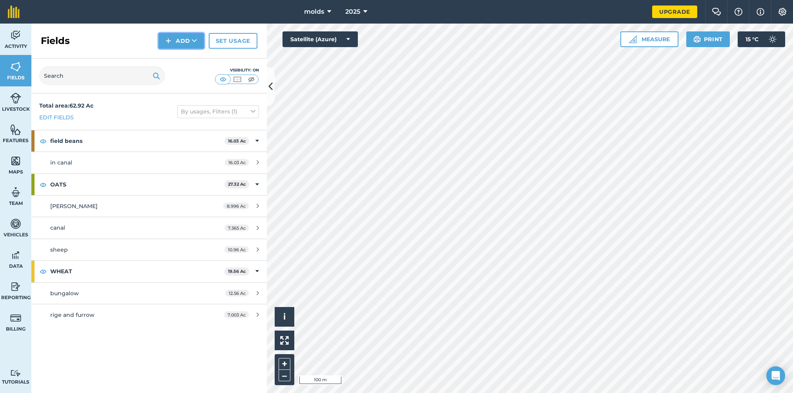
click at [190, 40] on button "Add" at bounding box center [182, 41] width 46 height 16
click at [180, 58] on link "Draw" at bounding box center [181, 58] width 43 height 17
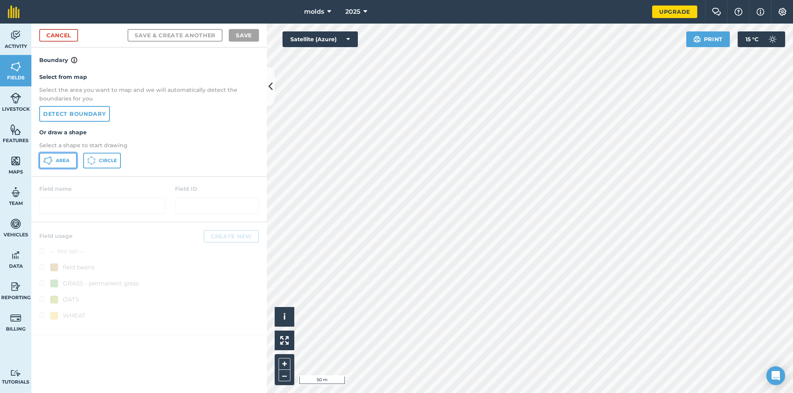
drag, startPoint x: 52, startPoint y: 157, endPoint x: 224, endPoint y: 170, distance: 172.0
click at [59, 157] on button "Area" at bounding box center [58, 161] width 38 height 16
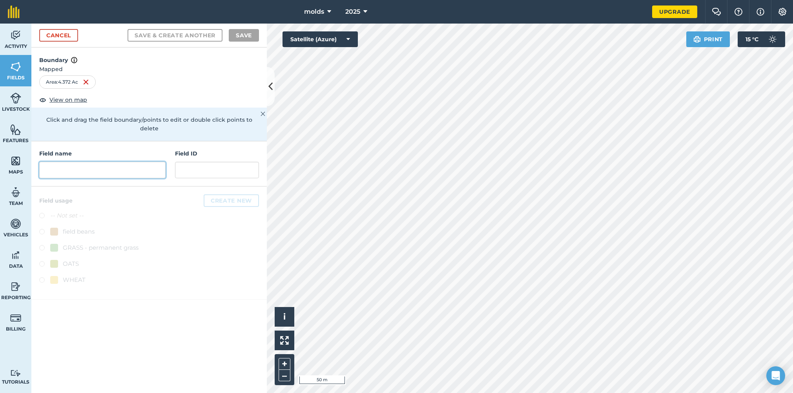
click at [97, 162] on input "text" at bounding box center [102, 170] width 126 height 16
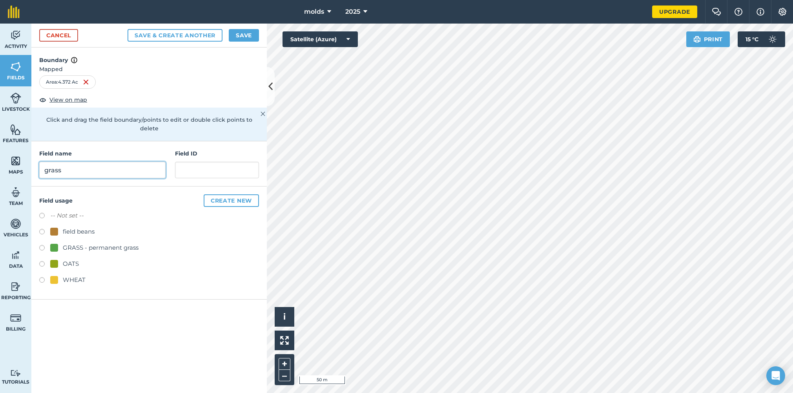
type input "grass"
click at [44, 245] on label at bounding box center [44, 249] width 11 height 8
radio input "true"
click at [246, 36] on button "Save" at bounding box center [244, 35] width 30 height 13
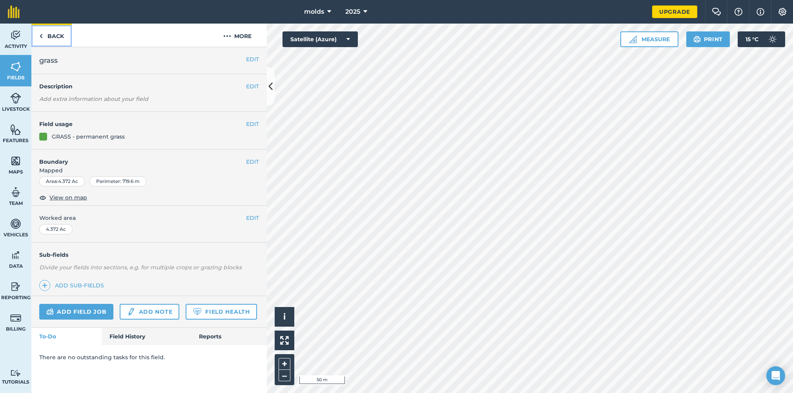
click at [52, 37] on link "Back" at bounding box center [51, 35] width 40 height 23
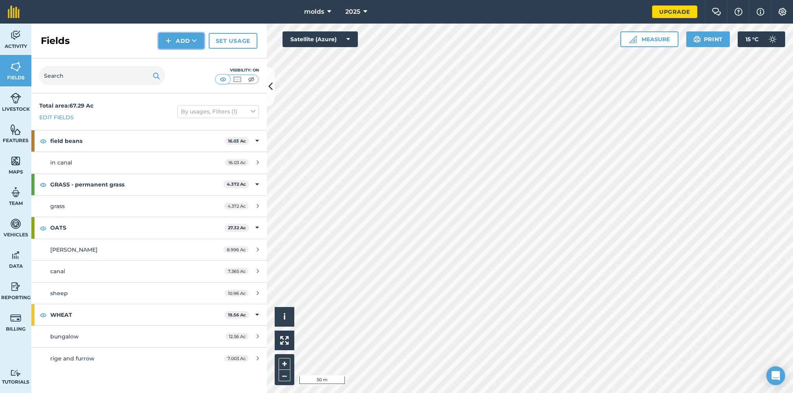
click at [178, 39] on button "Add" at bounding box center [182, 41] width 46 height 16
click at [182, 60] on link "Draw" at bounding box center [181, 58] width 43 height 17
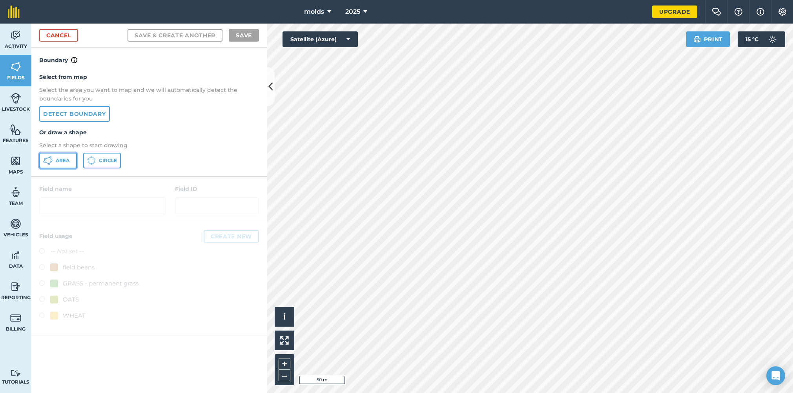
click at [49, 161] on icon at bounding box center [47, 160] width 9 height 9
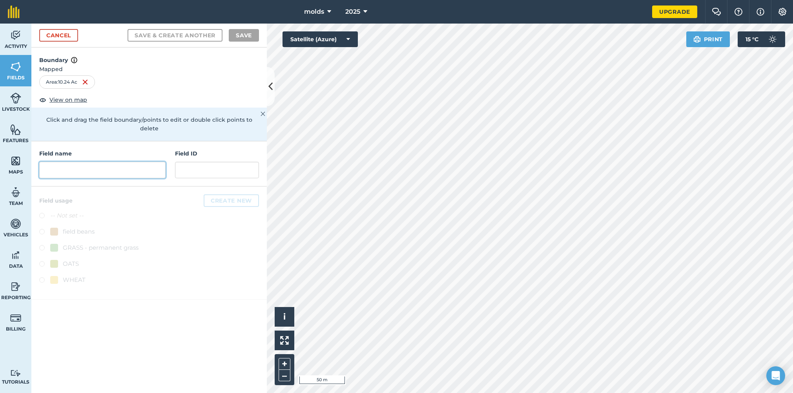
click at [85, 166] on input "text" at bounding box center [102, 170] width 126 height 16
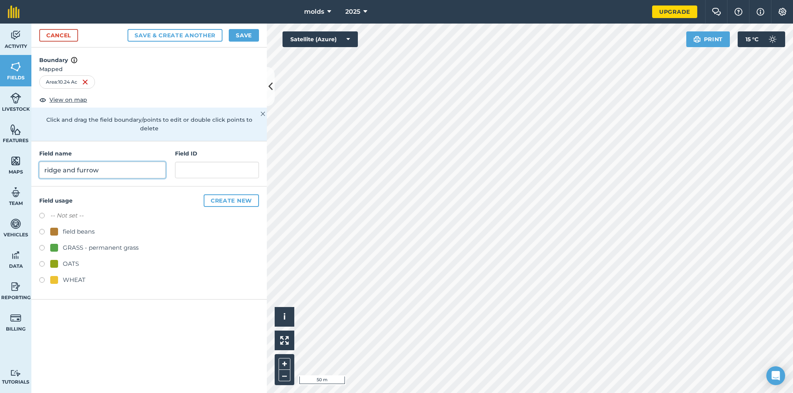
type input "ridge and furrow"
click at [40, 245] on label at bounding box center [44, 249] width 11 height 8
radio input "true"
click at [240, 37] on button "Save" at bounding box center [244, 35] width 30 height 13
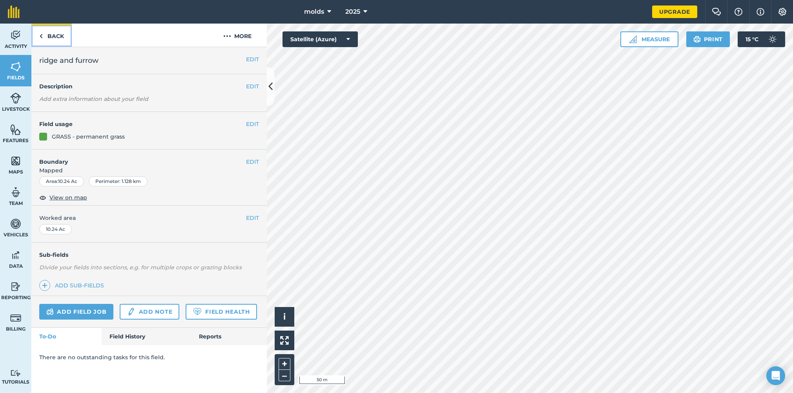
click at [49, 36] on link "Back" at bounding box center [51, 35] width 40 height 23
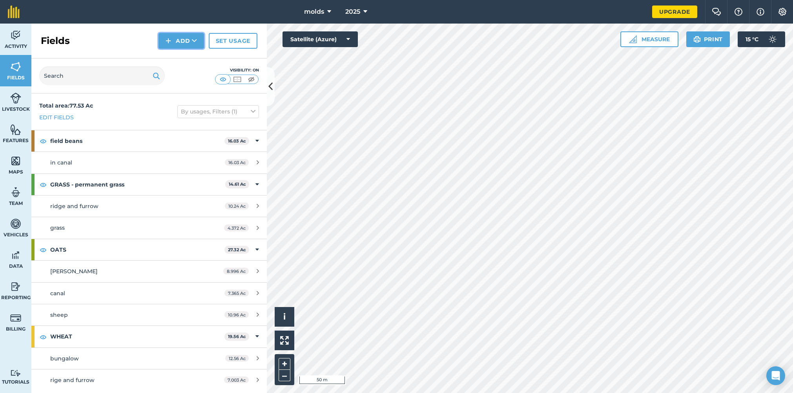
click at [179, 43] on button "Add" at bounding box center [182, 41] width 46 height 16
click at [180, 56] on link "Draw" at bounding box center [181, 58] width 43 height 17
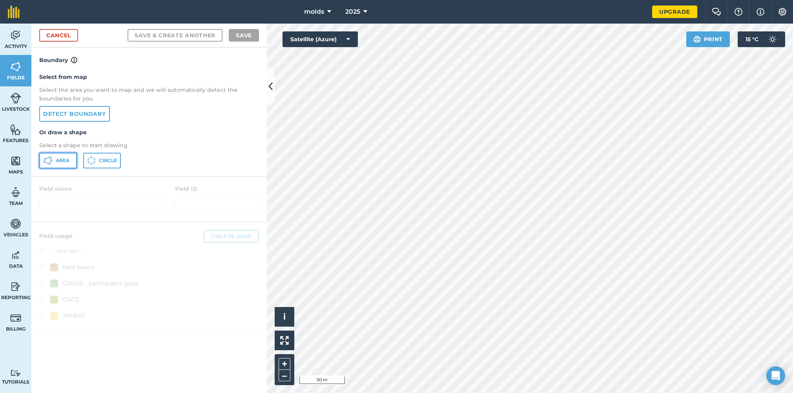
click at [48, 159] on icon at bounding box center [47, 160] width 9 height 9
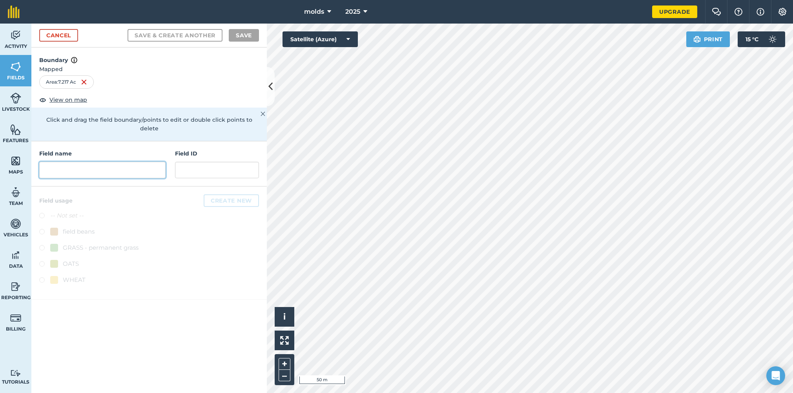
drag, startPoint x: 92, startPoint y: 160, endPoint x: 94, endPoint y: 165, distance: 5.1
click at [92, 162] on input "text" at bounding box center [102, 170] width 126 height 16
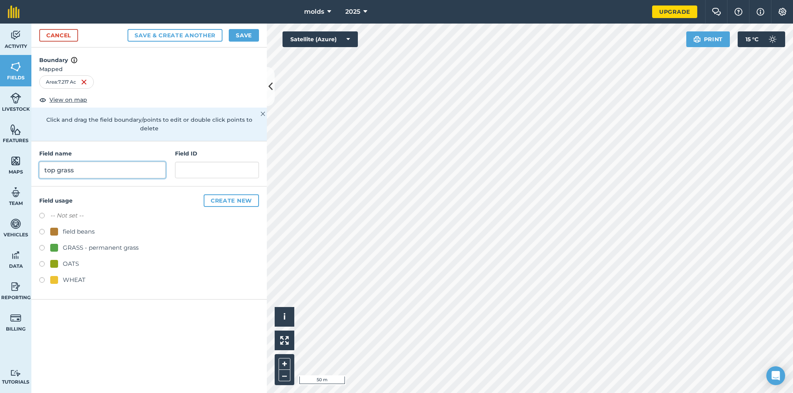
type input "top grass"
click at [43, 245] on label at bounding box center [44, 249] width 11 height 8
radio input "true"
click at [242, 36] on button "Save" at bounding box center [244, 35] width 30 height 13
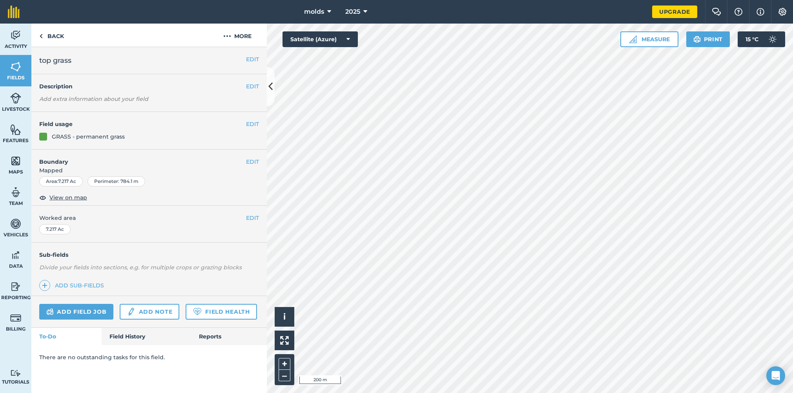
click at [232, 71] on div "Activity Fields Livestock Features Maps Team Vehicles Data Reporting Billing Tu…" at bounding box center [396, 208] width 793 height 369
click at [52, 35] on link "Back" at bounding box center [51, 35] width 40 height 23
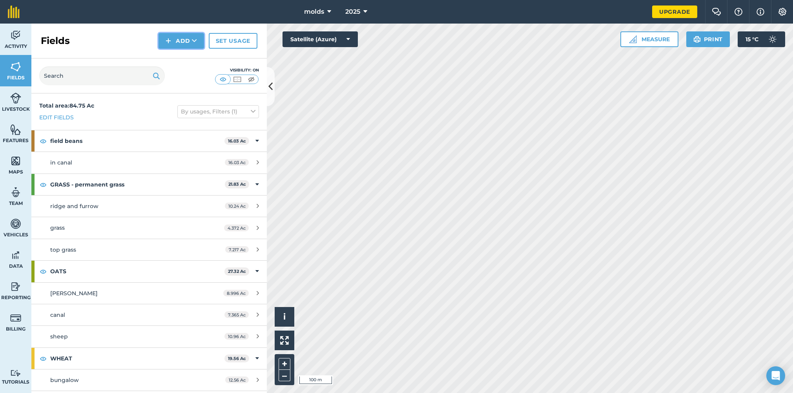
click at [179, 46] on button "Add" at bounding box center [182, 41] width 46 height 16
click at [180, 56] on link "Draw" at bounding box center [181, 58] width 43 height 17
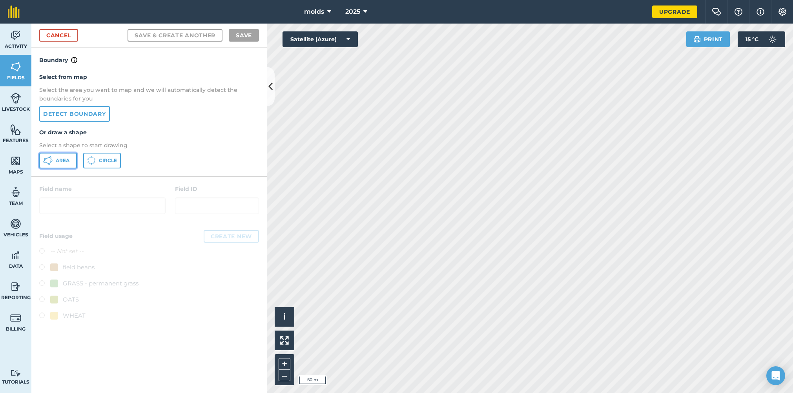
click at [62, 157] on span "Area" at bounding box center [63, 160] width 14 height 6
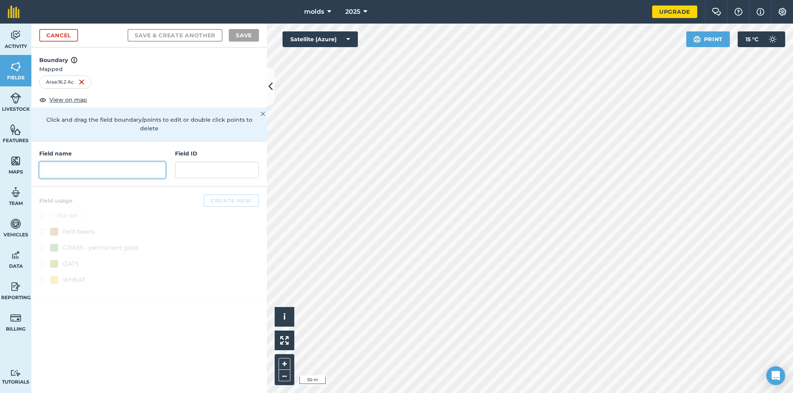
click at [73, 162] on input "text" at bounding box center [102, 170] width 126 height 16
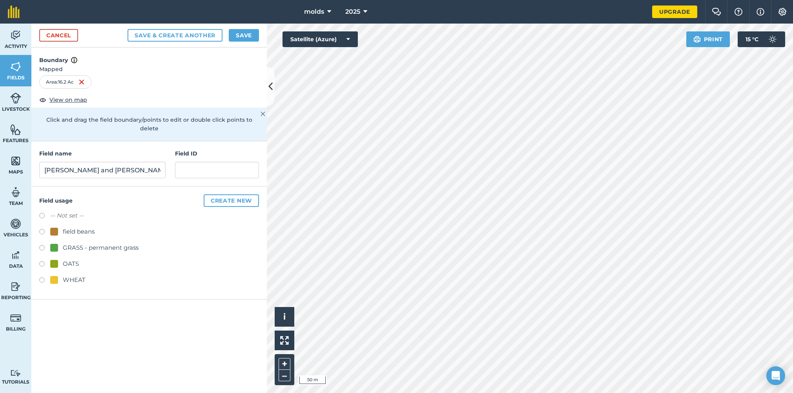
click at [480, 6] on div "molds 2025 Upgrade Farm Chat Help Info Settings Map printing is not available o…" at bounding box center [396, 196] width 793 height 393
click at [122, 162] on input "[PERSON_NAME] and [PERSON_NAME]" at bounding box center [102, 170] width 126 height 16
click at [119, 166] on input "[PERSON_NAME] and [PERSON_NAME]" at bounding box center [102, 170] width 126 height 16
type input "[PERSON_NAME] and [PERSON_NAME] 2"
click at [250, 37] on button "Save" at bounding box center [244, 35] width 30 height 13
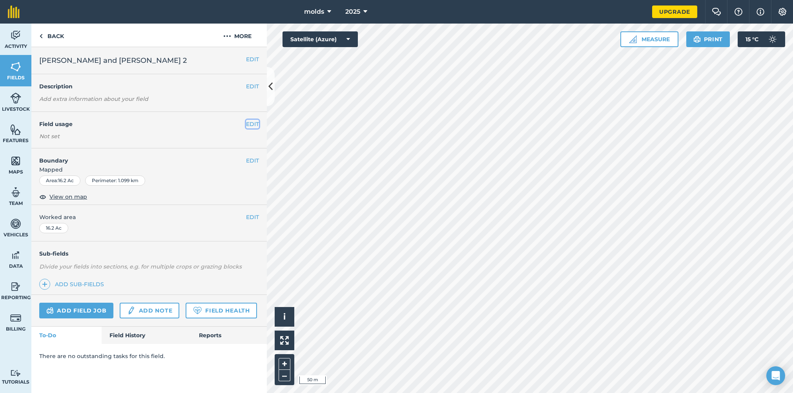
click at [248, 124] on button "EDIT" at bounding box center [252, 124] width 13 height 9
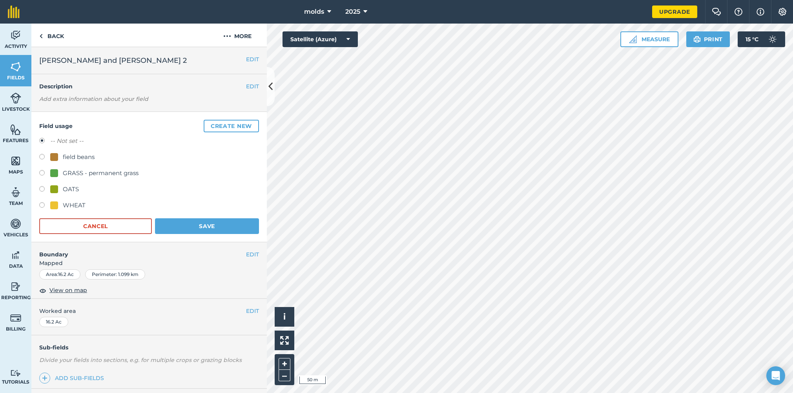
click at [40, 205] on label at bounding box center [44, 206] width 11 height 8
radio input "true"
radio input "false"
click at [206, 230] on button "Save" at bounding box center [207, 226] width 104 height 16
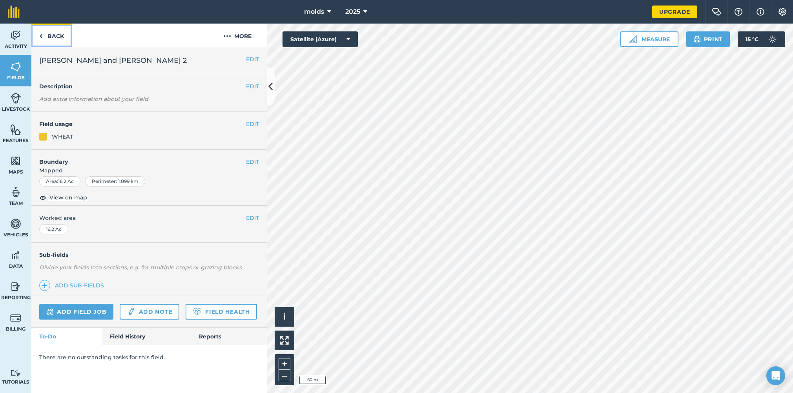
click at [52, 37] on link "Back" at bounding box center [51, 35] width 40 height 23
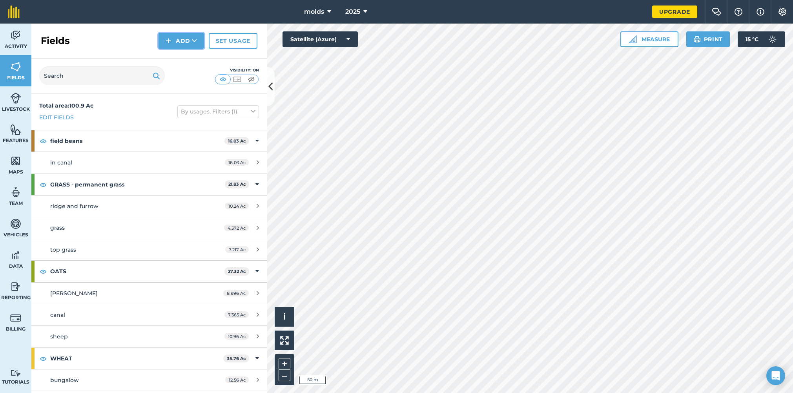
click at [186, 45] on button "Add" at bounding box center [182, 41] width 46 height 16
click at [180, 55] on link "Draw" at bounding box center [181, 58] width 43 height 17
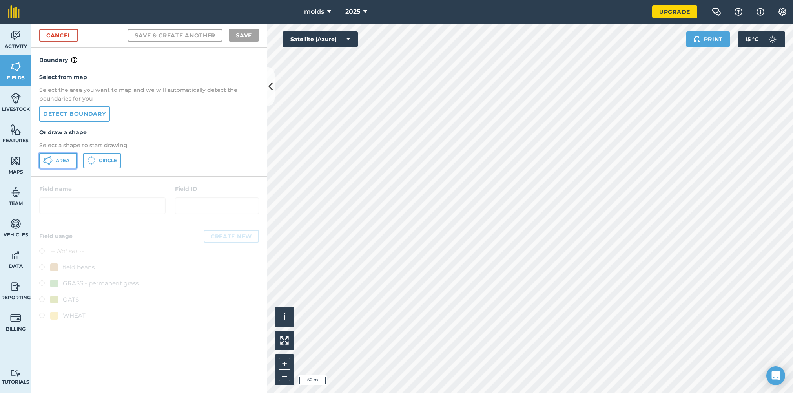
click at [51, 156] on icon at bounding box center [47, 160] width 9 height 9
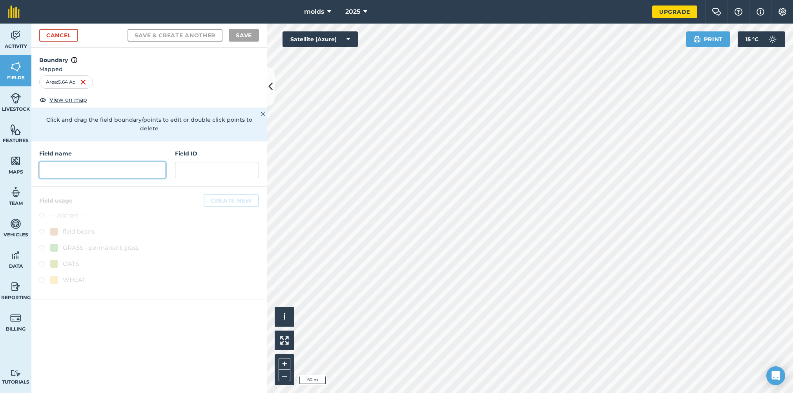
click at [84, 162] on input "text" at bounding box center [102, 170] width 126 height 16
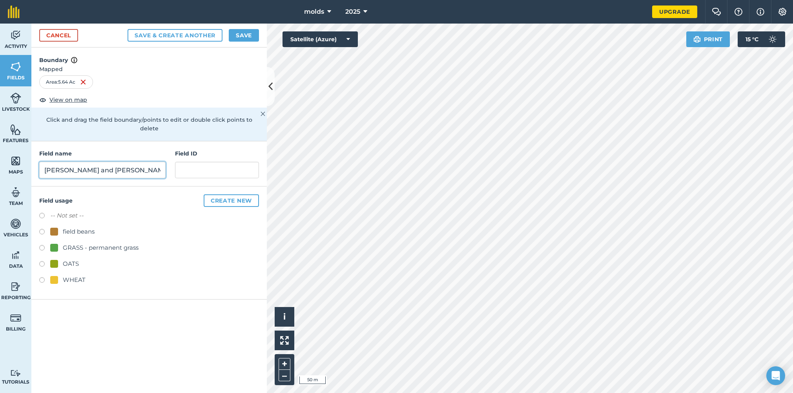
type input "[PERSON_NAME] and [PERSON_NAME] 1"
click at [244, 37] on button "Save" at bounding box center [244, 35] width 30 height 13
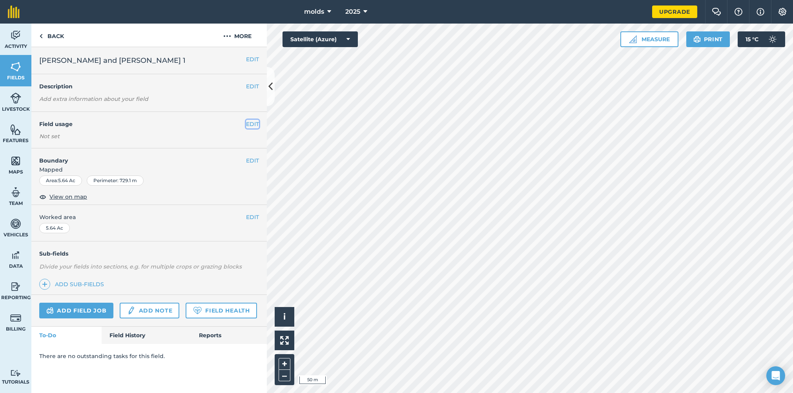
click at [254, 127] on button "EDIT" at bounding box center [252, 124] width 13 height 9
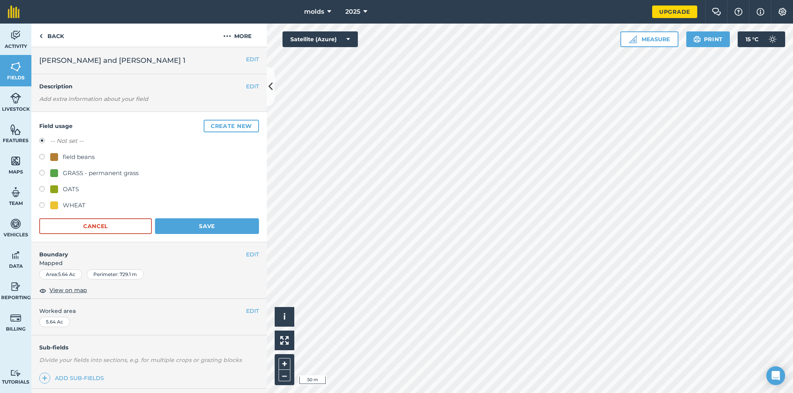
click at [42, 204] on label at bounding box center [44, 206] width 11 height 8
radio input "true"
radio input "false"
click at [209, 223] on button "Save" at bounding box center [207, 226] width 104 height 16
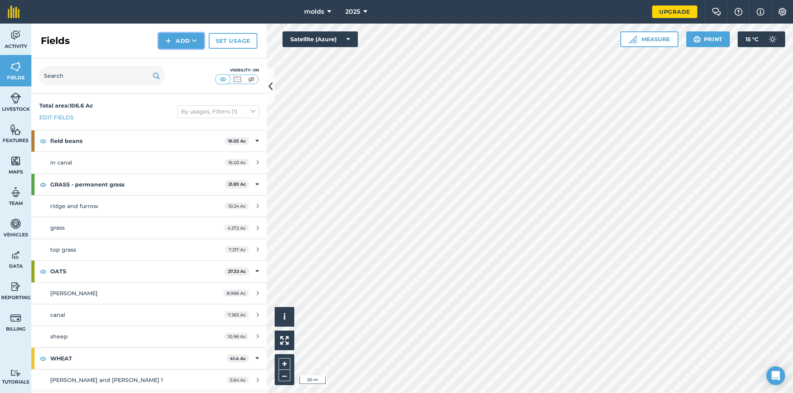
click at [189, 44] on button "Add" at bounding box center [182, 41] width 46 height 16
click at [182, 56] on link "Draw" at bounding box center [181, 58] width 43 height 17
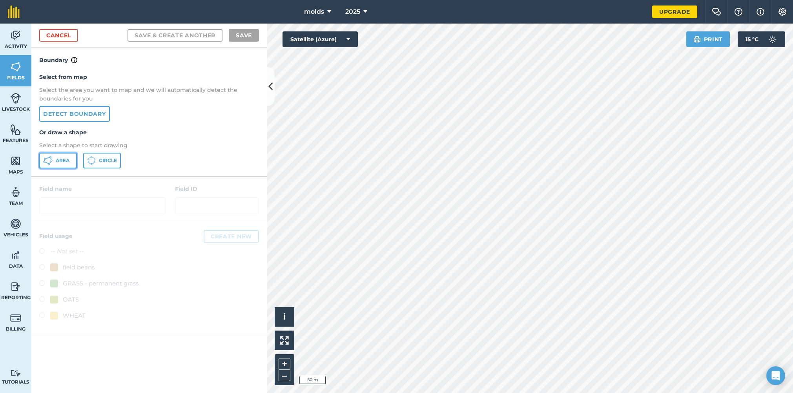
drag, startPoint x: 60, startPoint y: 159, endPoint x: 81, endPoint y: 152, distance: 22.2
click at [61, 159] on span "Area" at bounding box center [63, 160] width 14 height 6
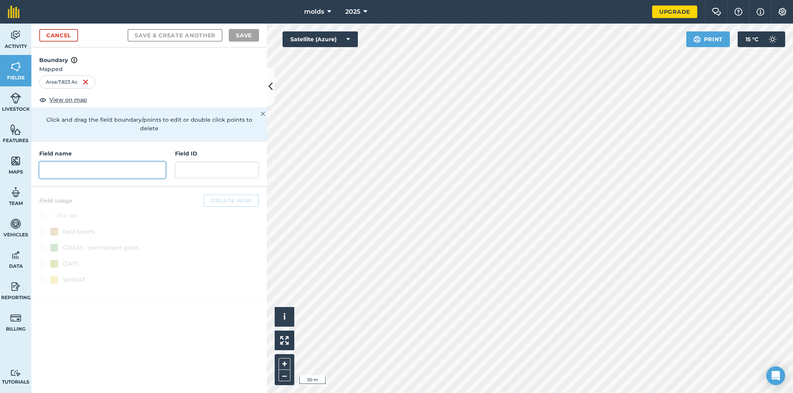
click at [93, 165] on input "text" at bounding box center [102, 170] width 126 height 16
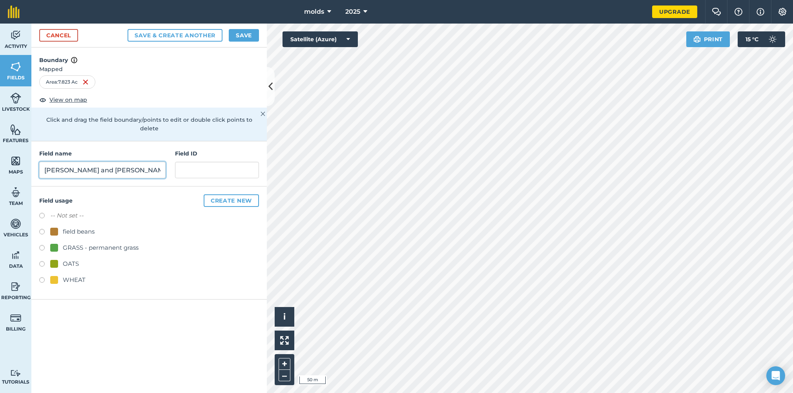
type input "[PERSON_NAME] and [PERSON_NAME] 3"
click at [246, 35] on button "Save" at bounding box center [244, 35] width 30 height 13
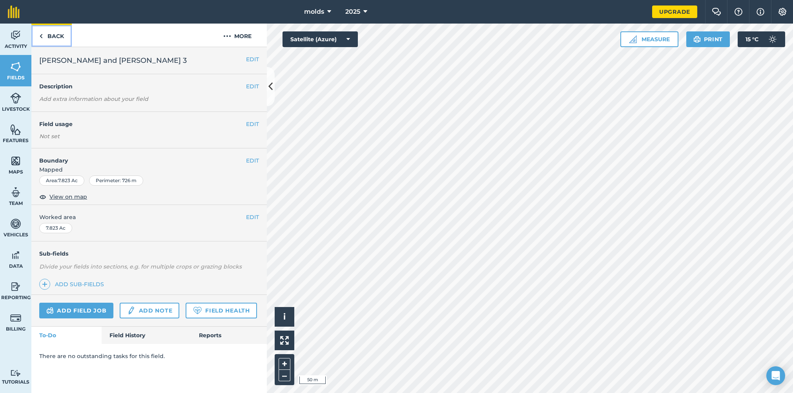
click at [54, 34] on link "Back" at bounding box center [51, 35] width 40 height 23
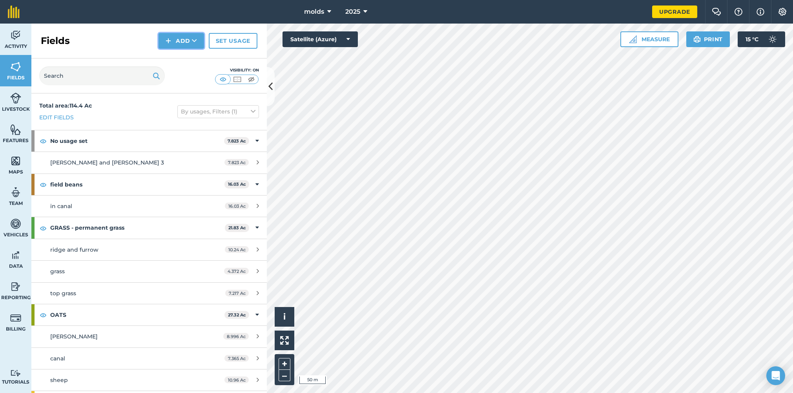
click at [182, 42] on button "Add" at bounding box center [182, 41] width 46 height 16
click at [188, 60] on link "Draw" at bounding box center [181, 58] width 43 height 17
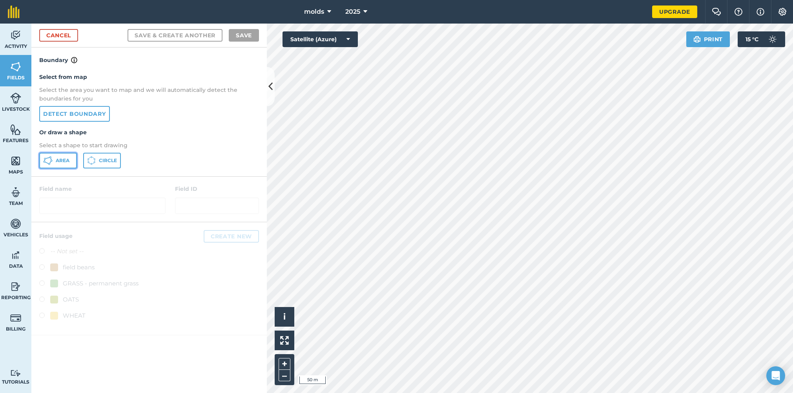
drag, startPoint x: 60, startPoint y: 159, endPoint x: 151, endPoint y: 149, distance: 92.3
click at [60, 158] on span "Area" at bounding box center [63, 160] width 14 height 6
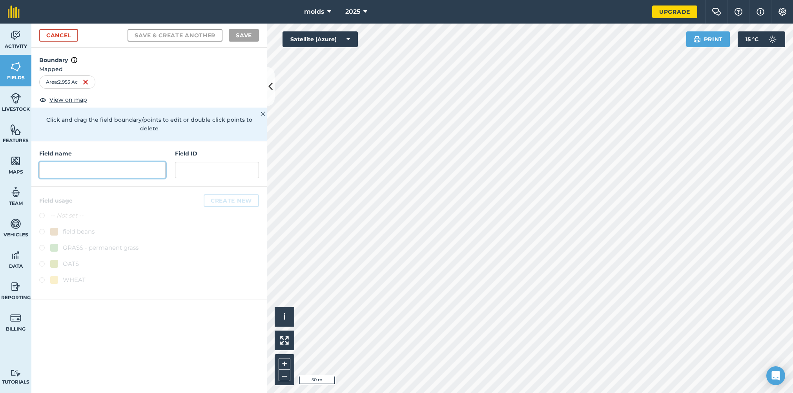
click at [111, 163] on input "text" at bounding box center [102, 170] width 126 height 16
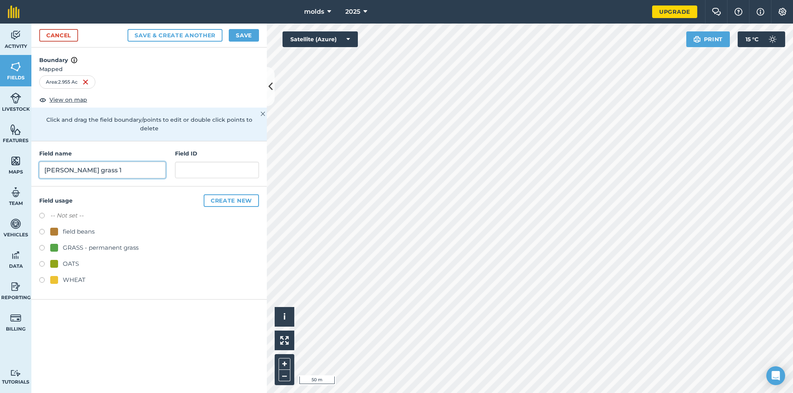
type input "[PERSON_NAME] grass 1"
click at [44, 245] on label at bounding box center [44, 249] width 11 height 8
radio input "true"
drag, startPoint x: 248, startPoint y: 33, endPoint x: 217, endPoint y: 43, distance: 32.3
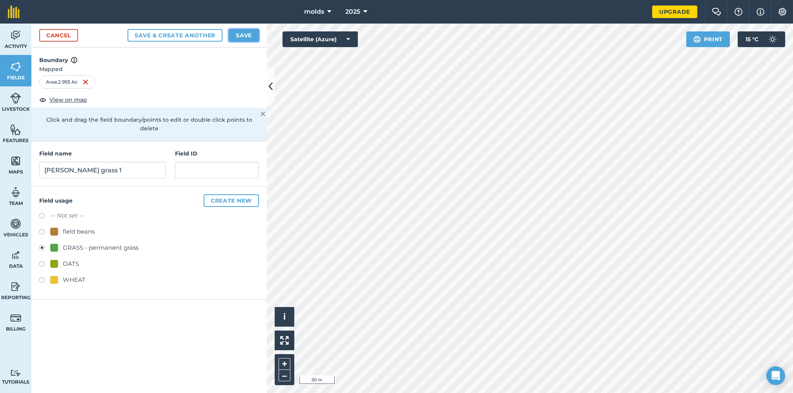
click at [247, 32] on button "Save" at bounding box center [244, 35] width 30 height 13
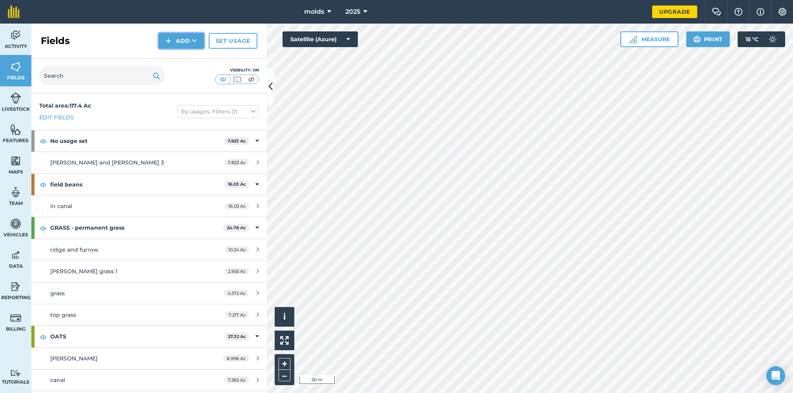
click at [180, 42] on button "Add" at bounding box center [182, 41] width 46 height 16
click at [186, 55] on link "Draw" at bounding box center [181, 58] width 43 height 17
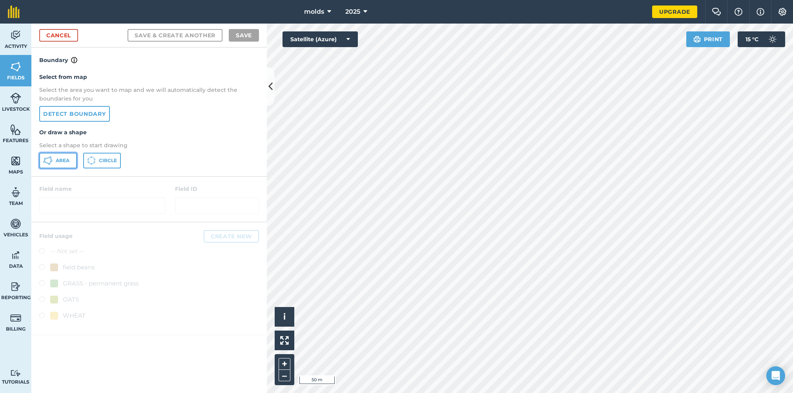
click at [56, 164] on button "Area" at bounding box center [58, 161] width 38 height 16
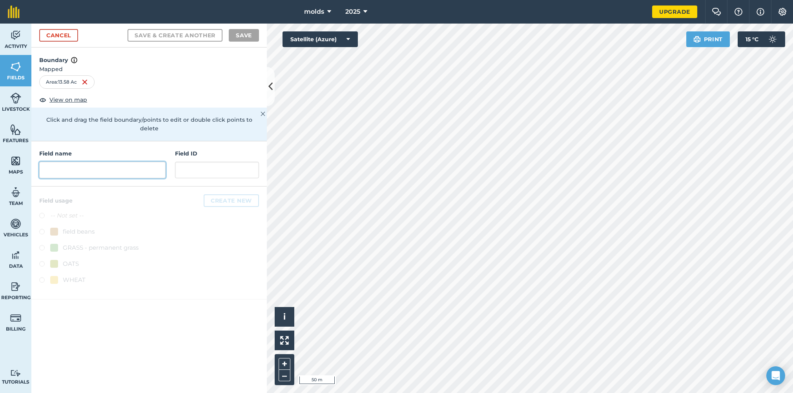
drag, startPoint x: 85, startPoint y: 154, endPoint x: 84, endPoint y: 160, distance: 5.9
click at [84, 162] on input "text" at bounding box center [102, 170] width 126 height 16
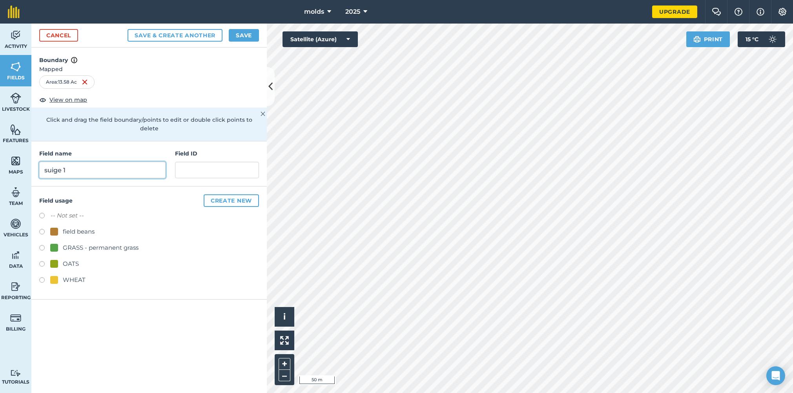
type input "suige 1"
click at [39, 261] on label at bounding box center [44, 265] width 11 height 8
radio input "true"
click at [249, 36] on button "Save" at bounding box center [244, 35] width 30 height 13
